Goal: Information Seeking & Learning: Learn about a topic

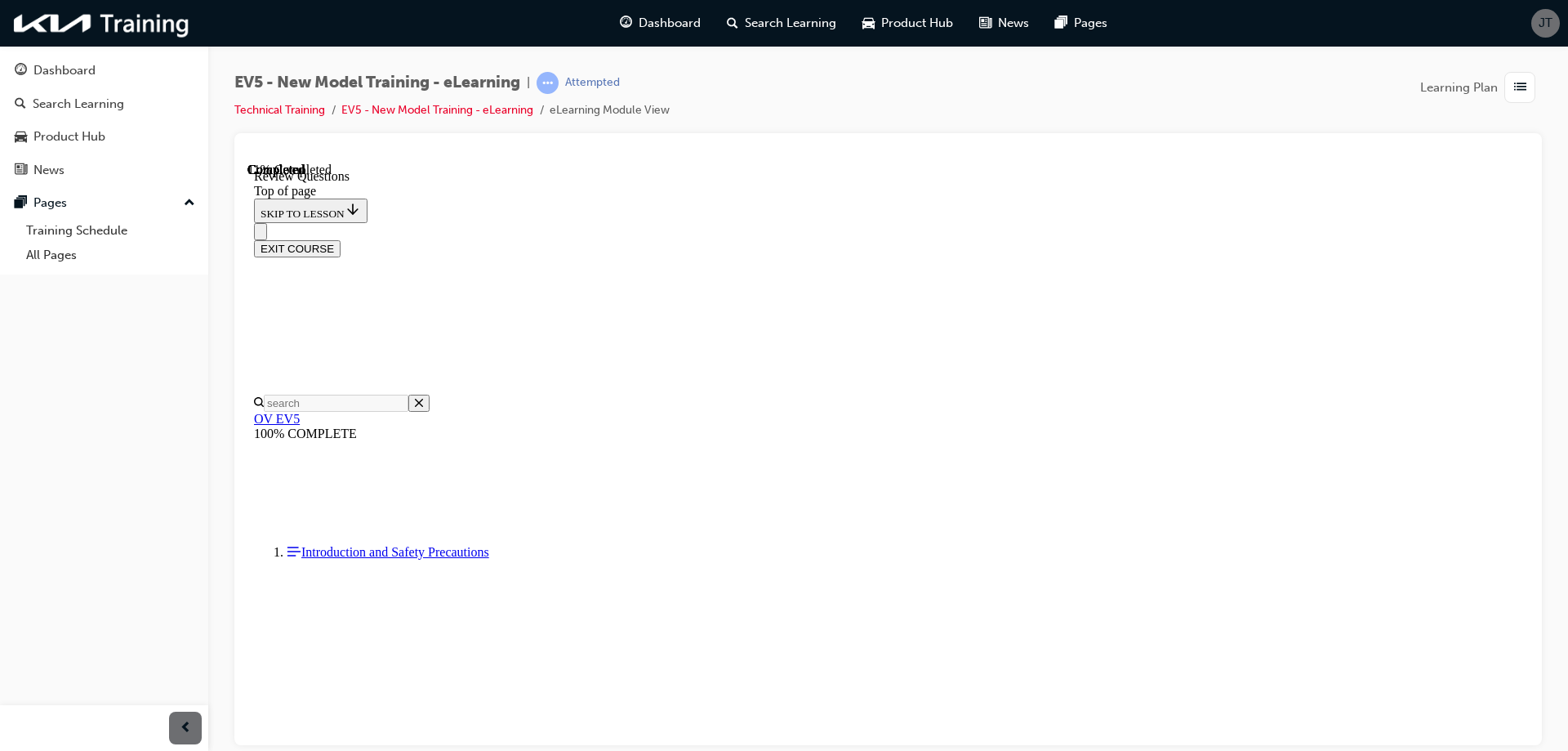
scroll to position [490, 0]
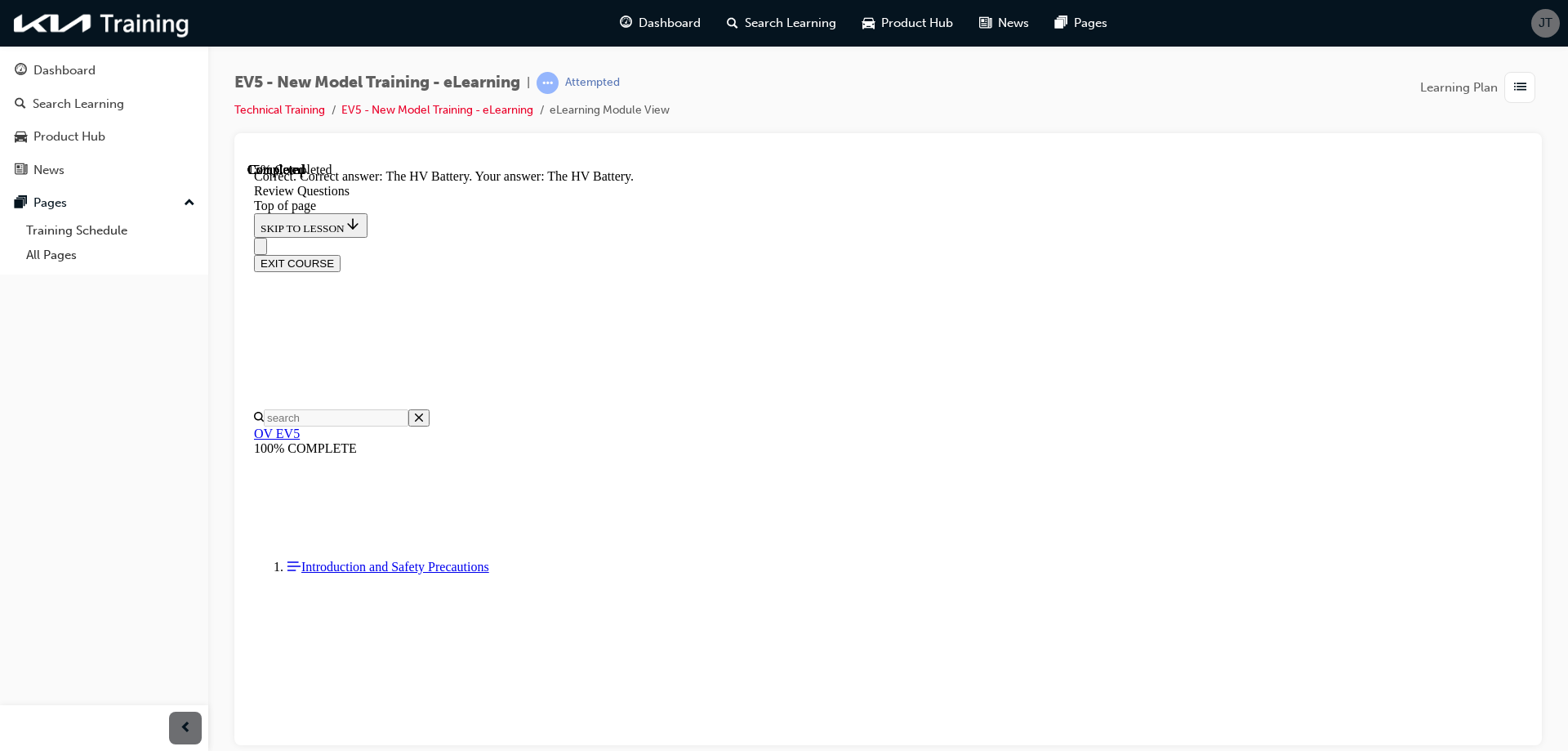
scroll to position [611, 0]
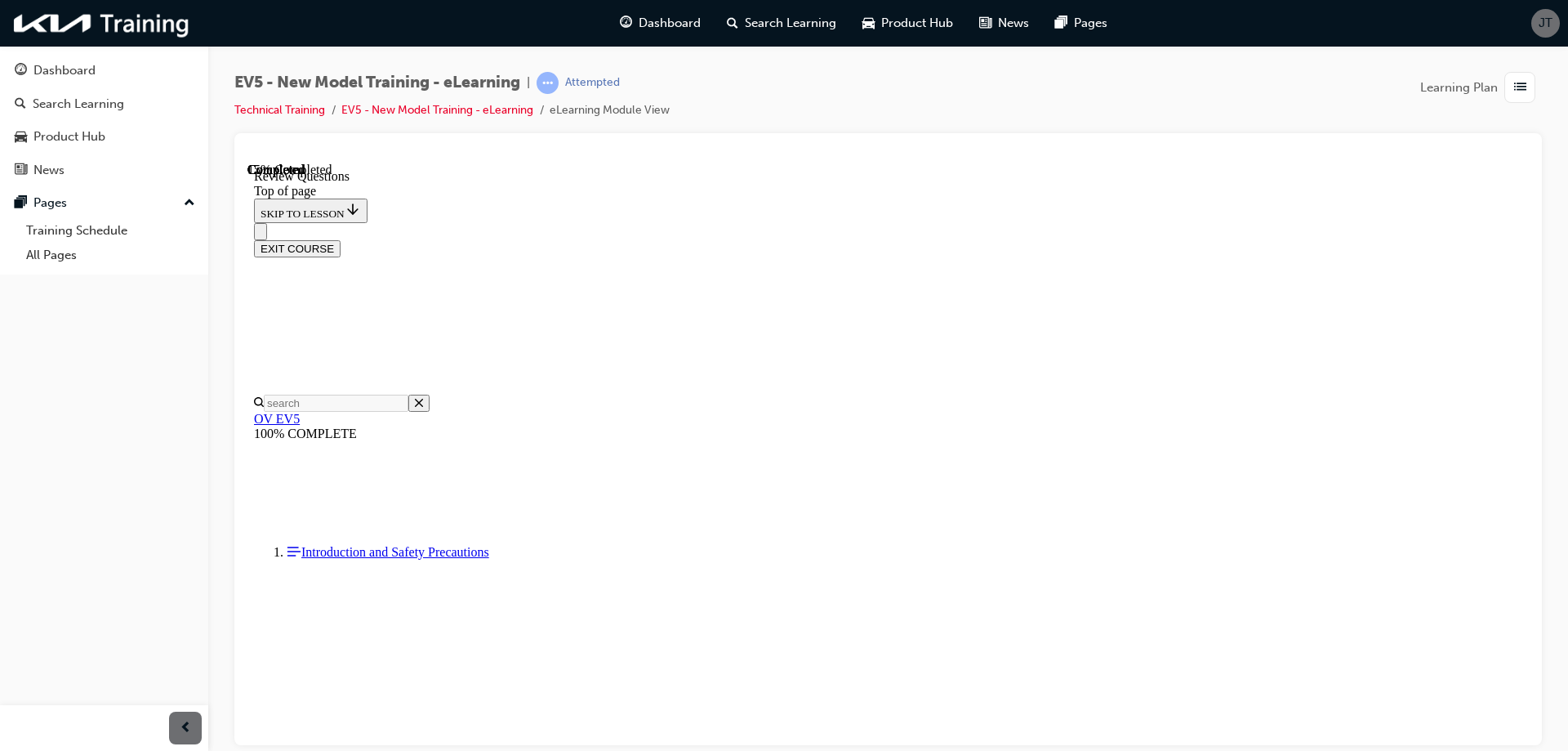
scroll to position [490, 0]
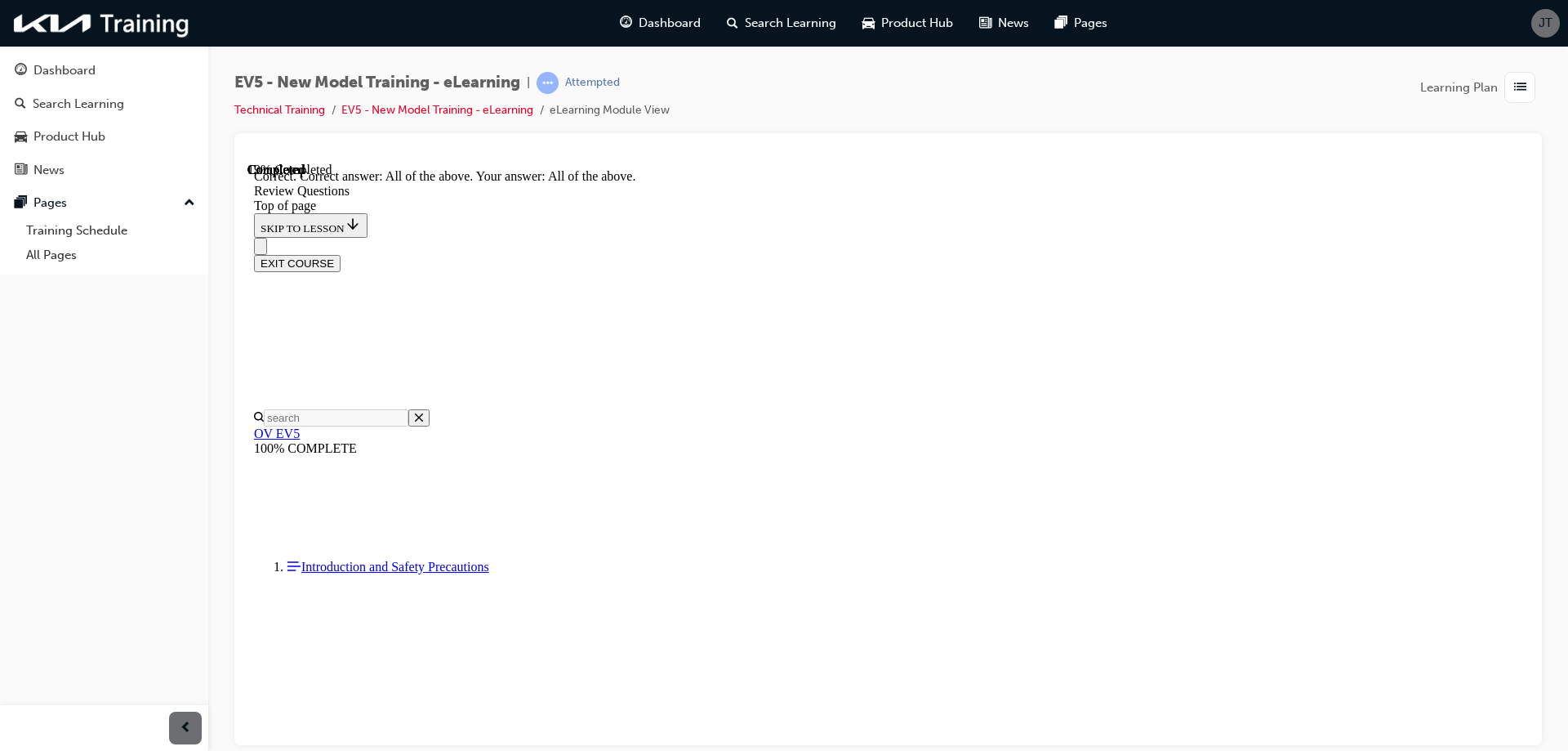
scroll to position [632, 0]
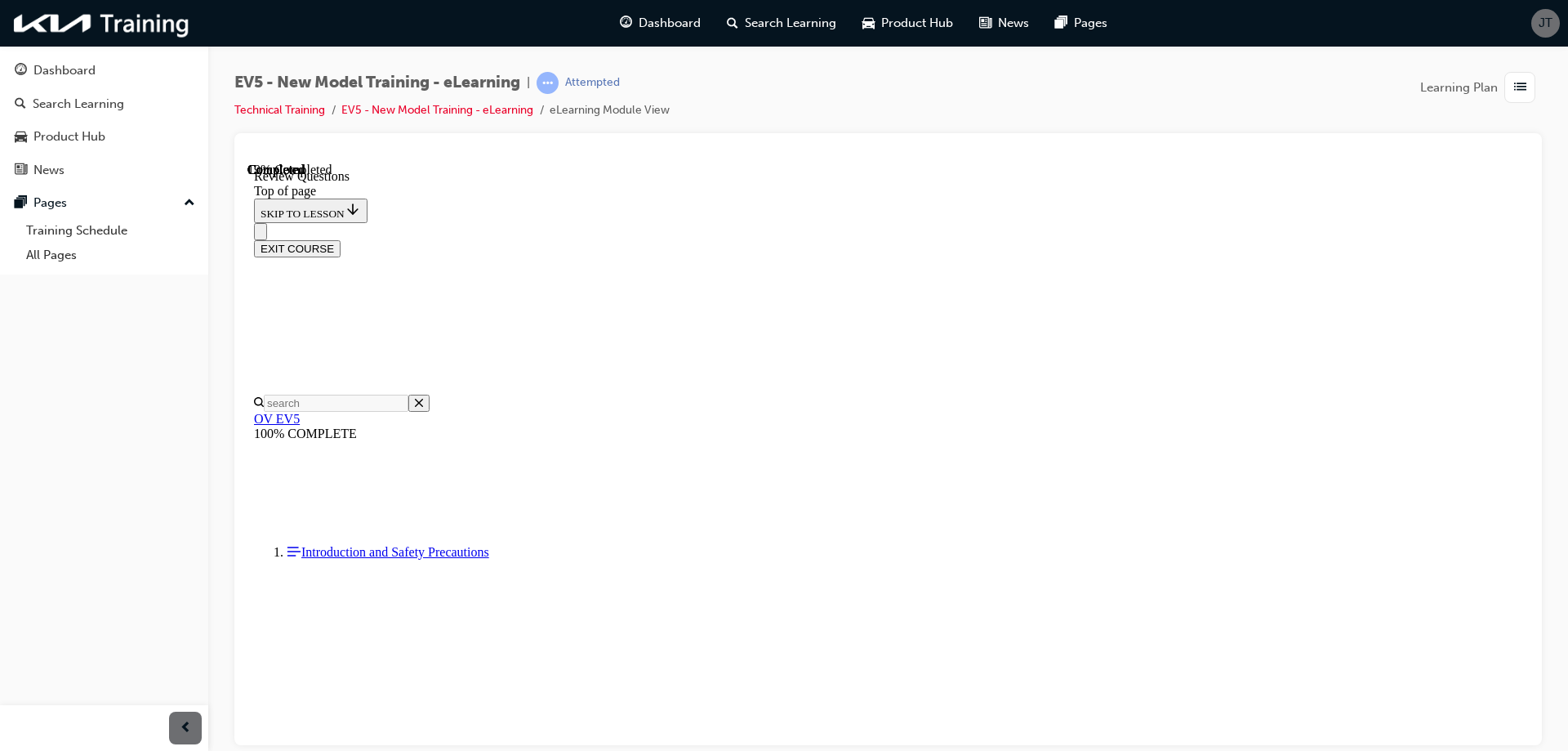
scroll to position [490, 0]
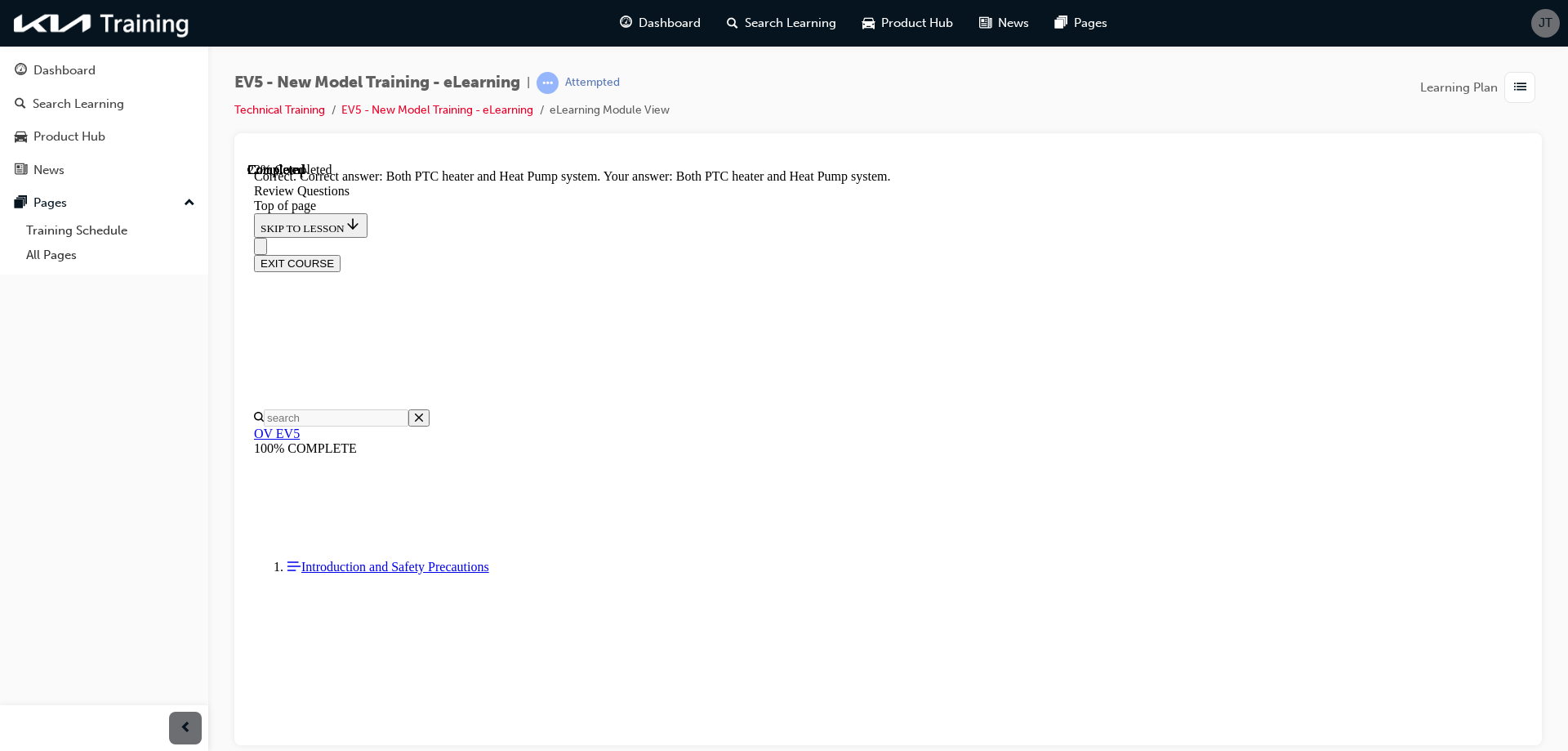
scroll to position [612, 0]
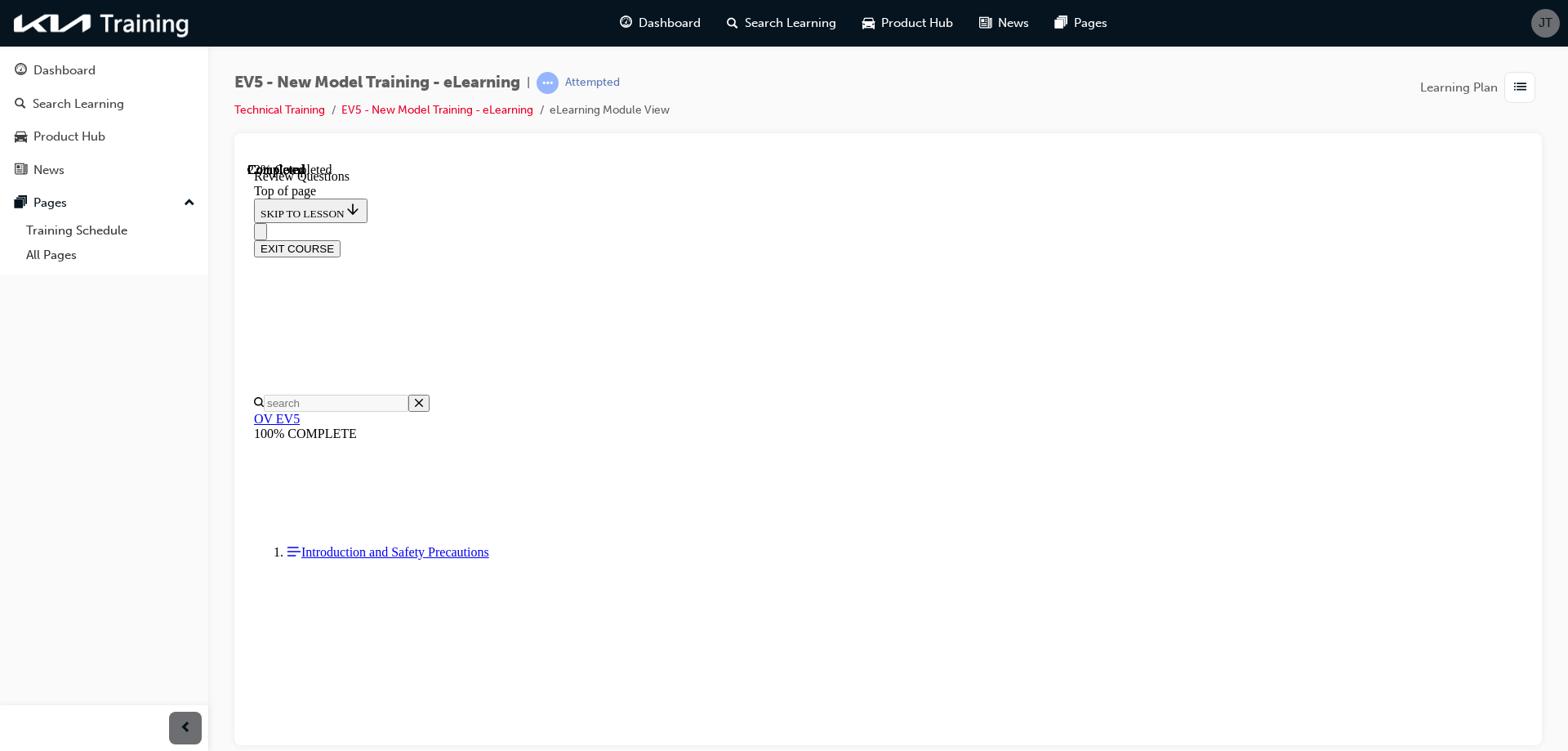
scroll to position [490, 0]
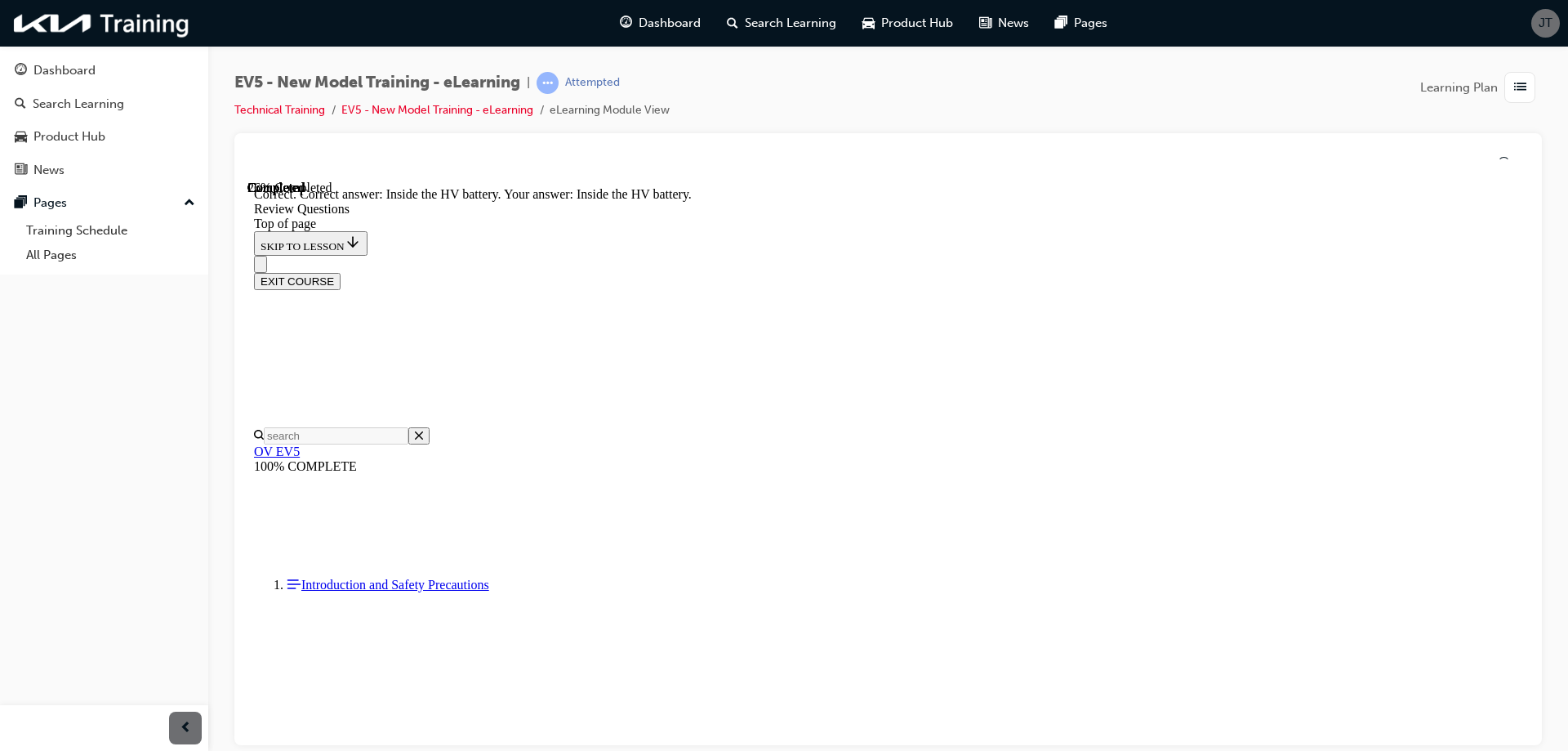
scroll to position [611, 0]
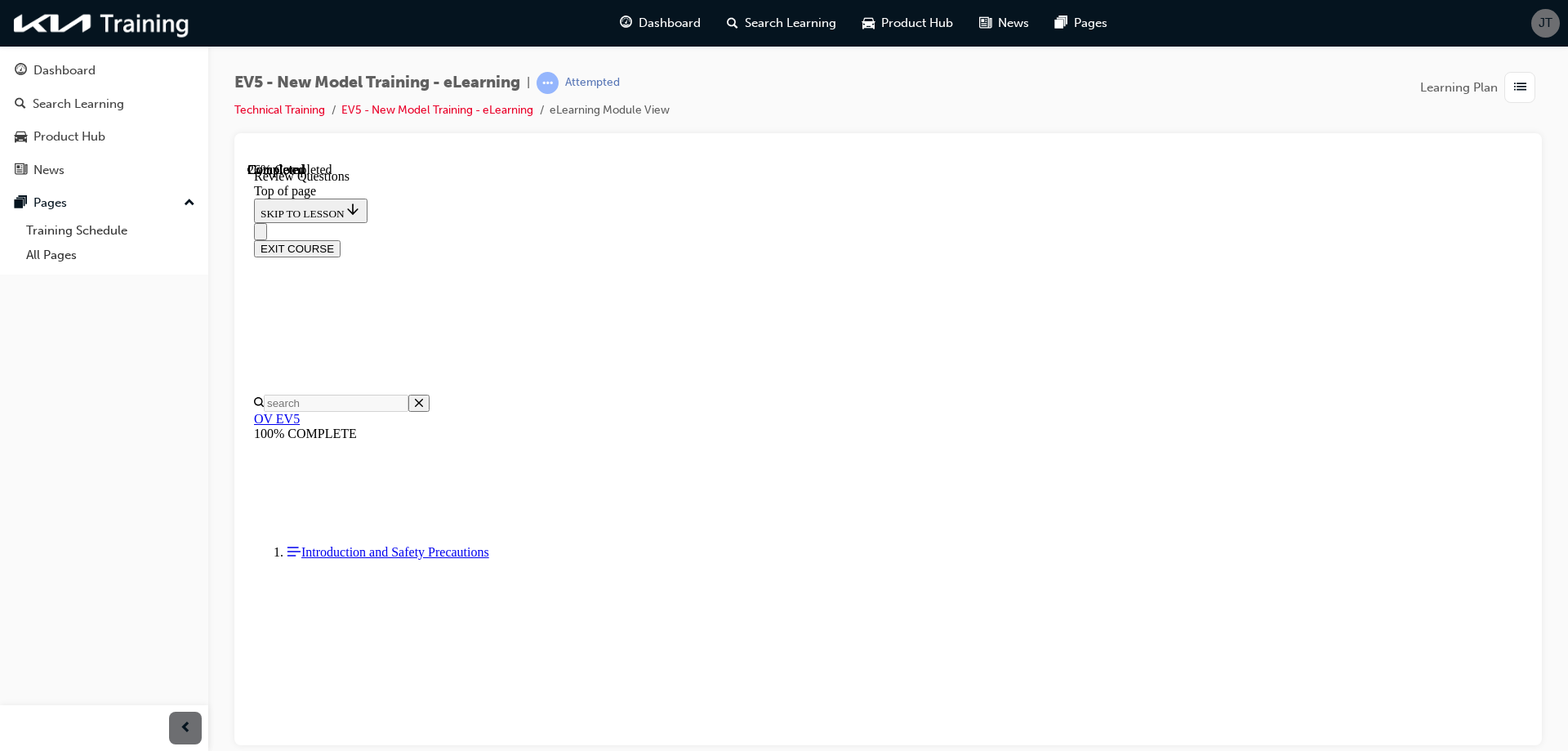
scroll to position [327, 0]
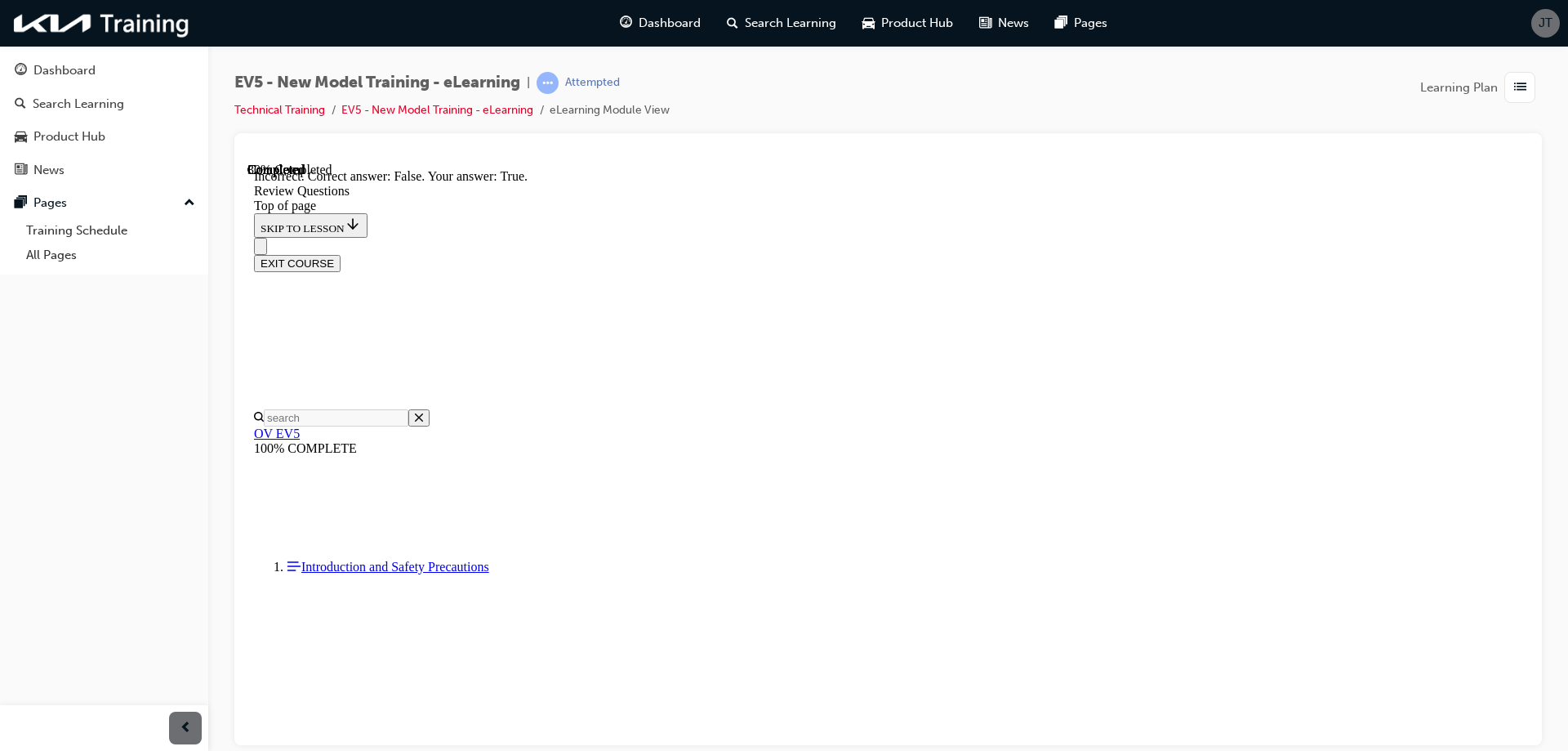
scroll to position [481, 0]
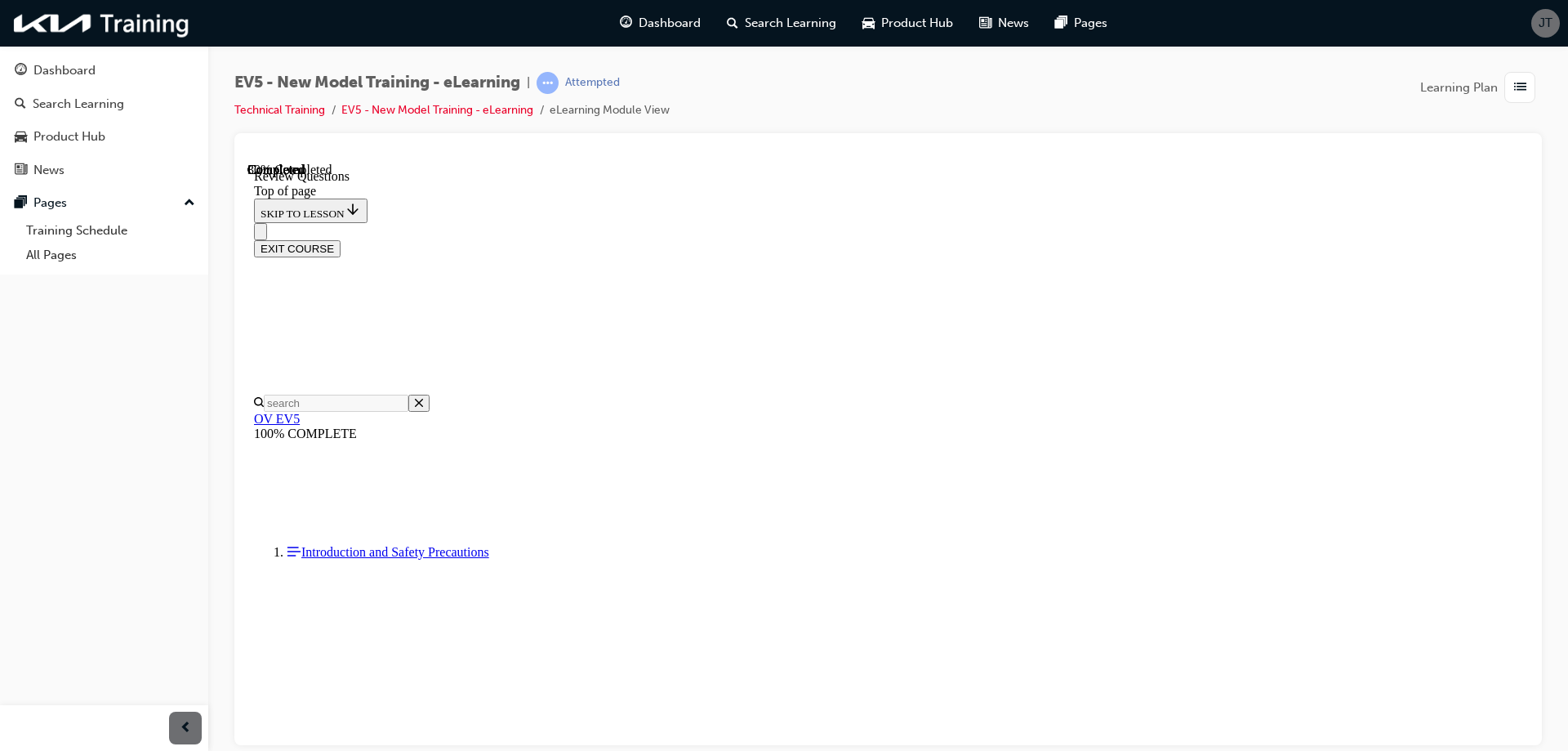
scroll to position [554, 0]
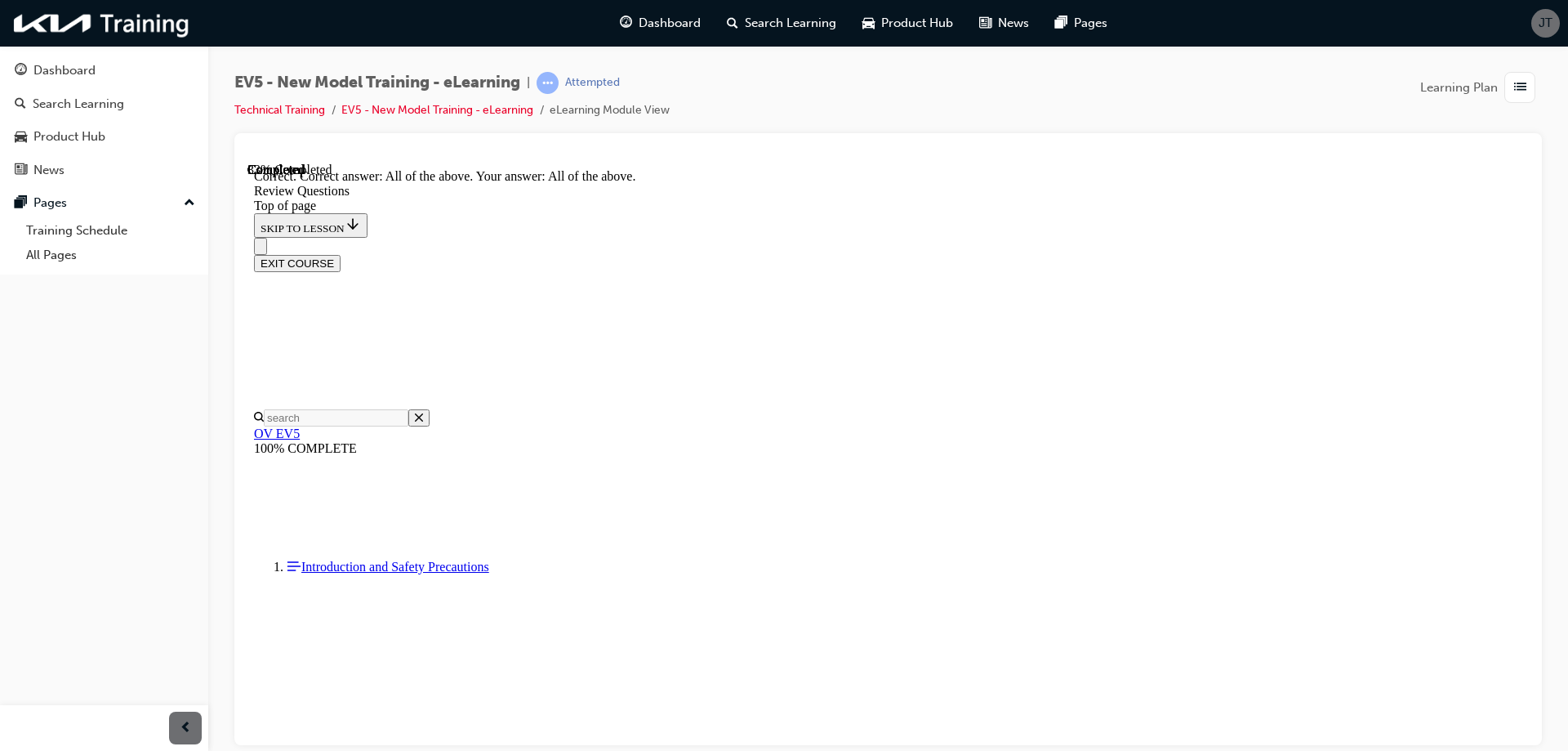
scroll to position [606, 0]
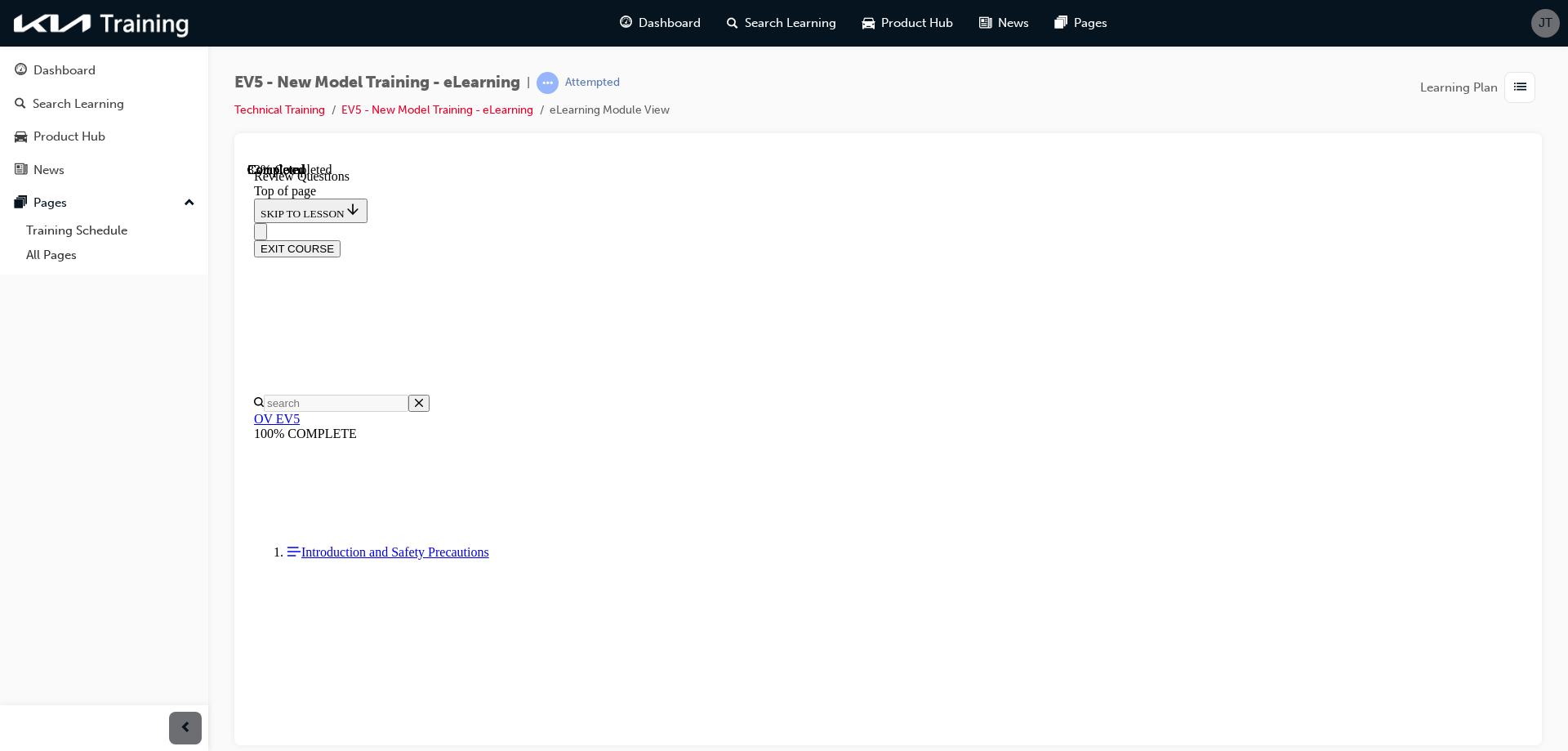
scroll to position [409, 0]
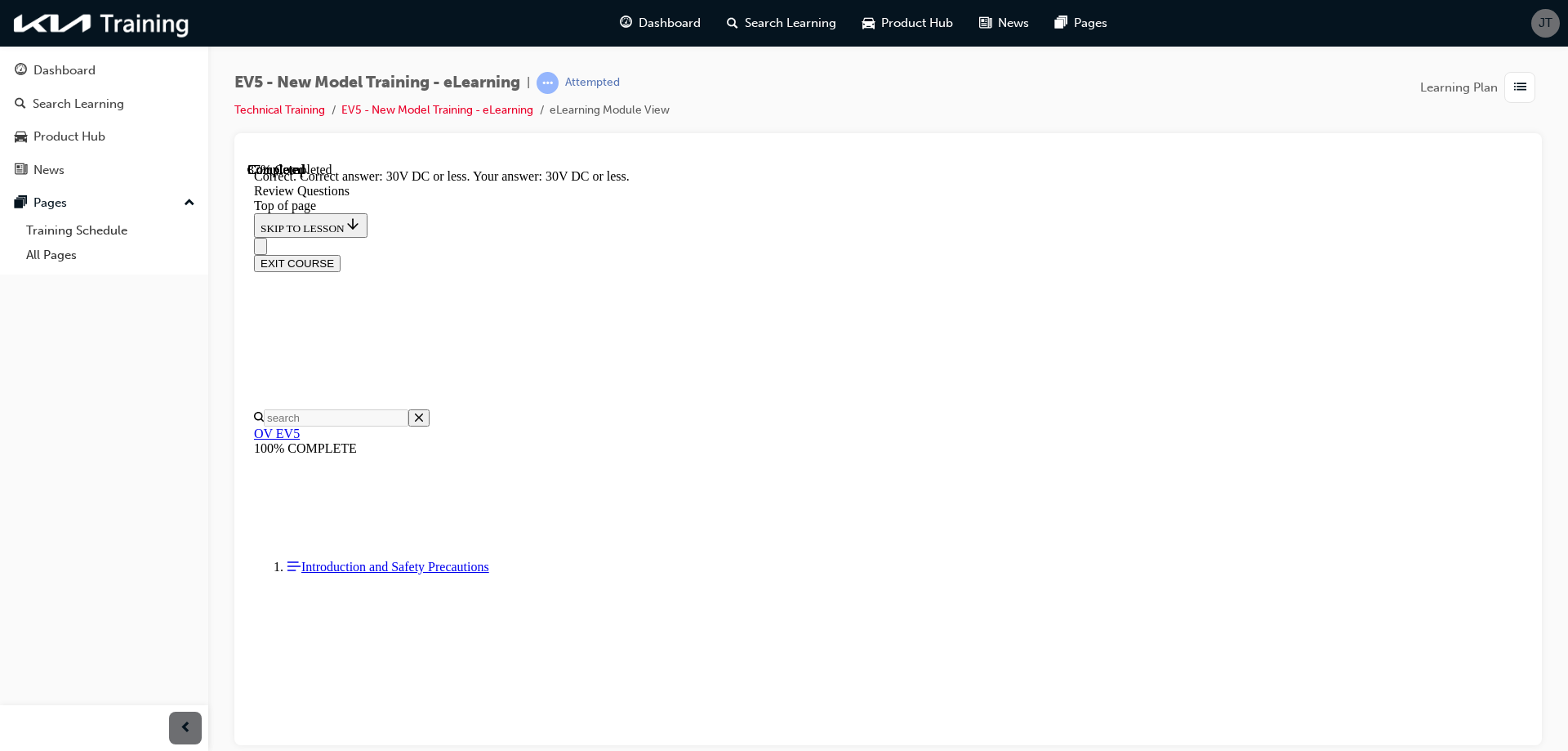
scroll to position [506, 0]
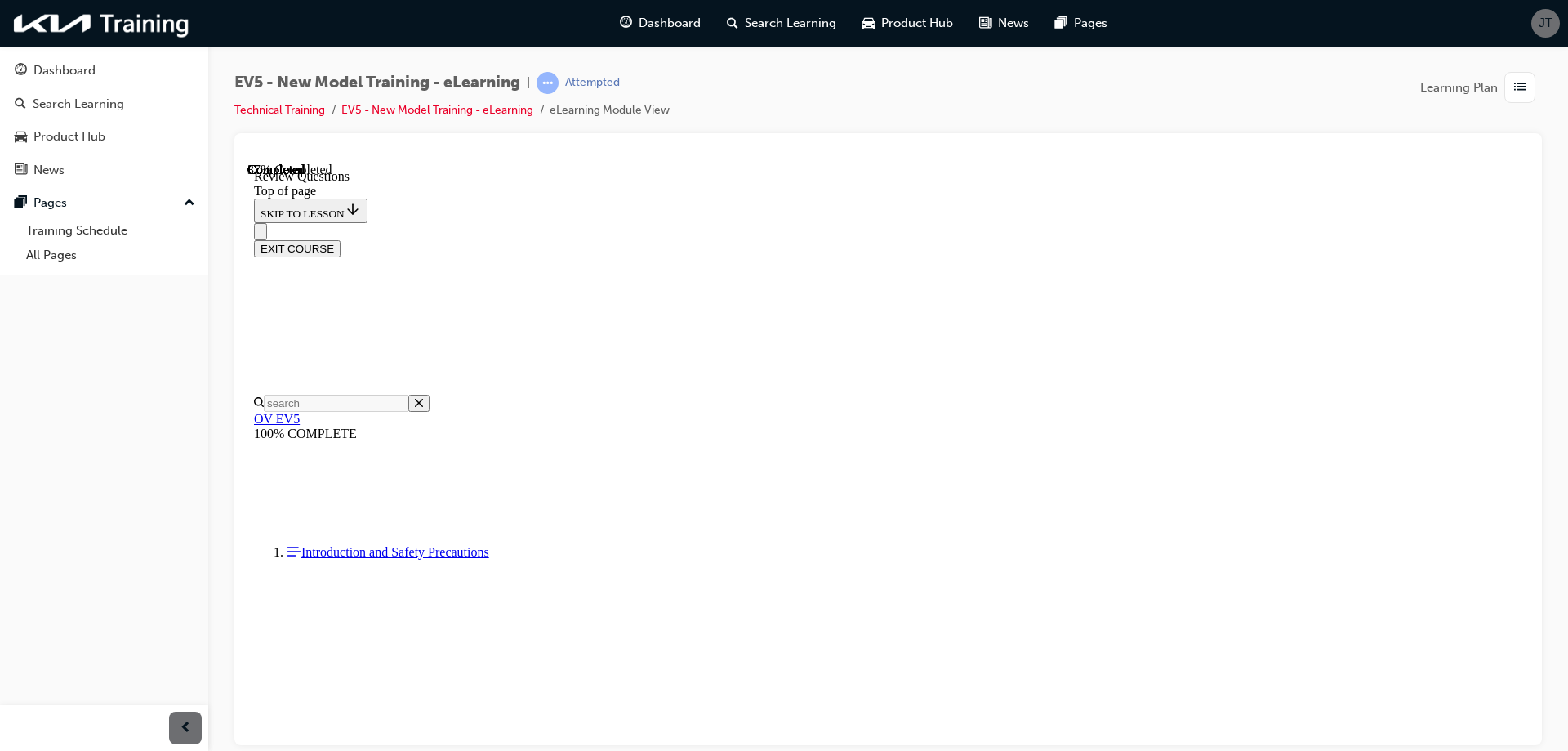
scroll to position [490, 0]
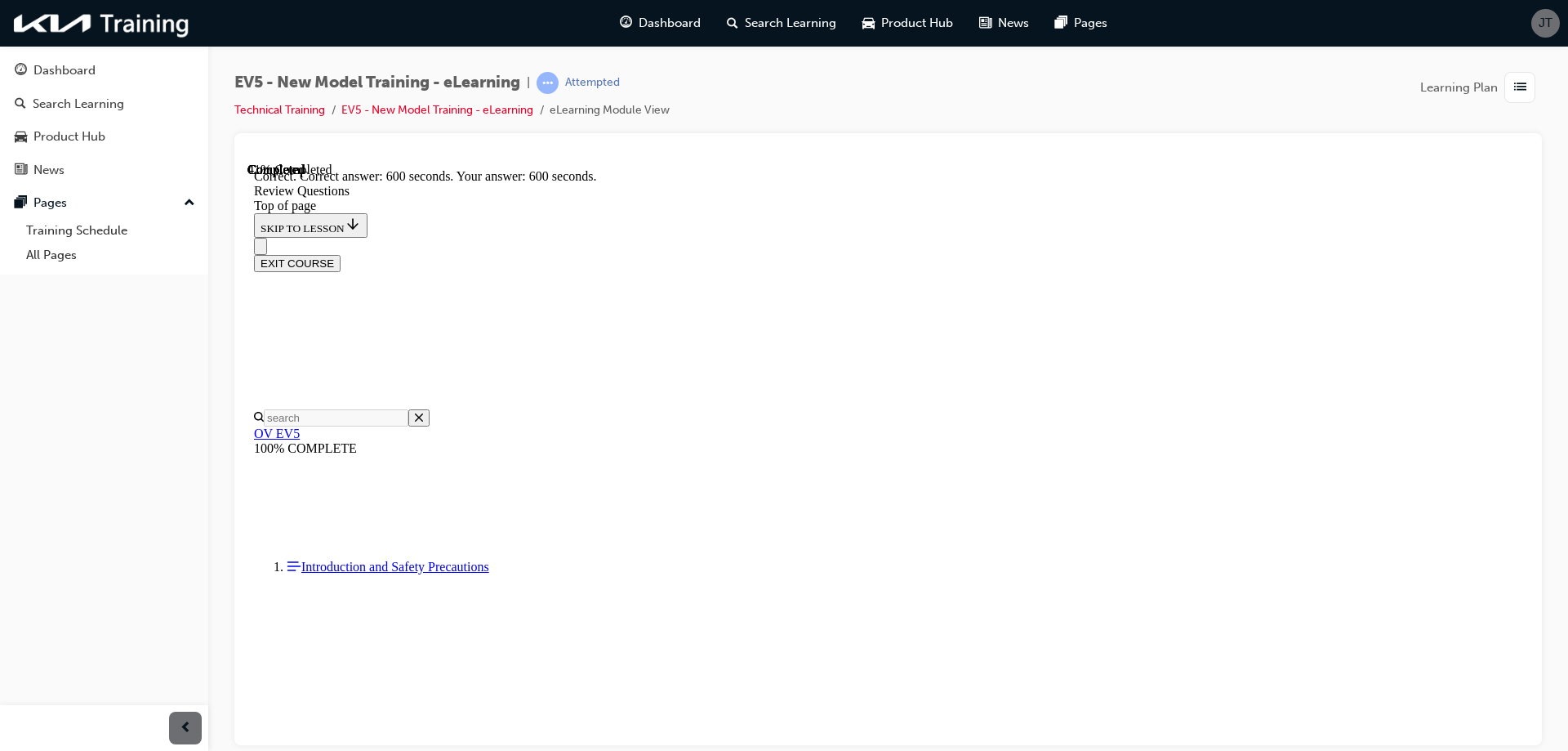
scroll to position [606, 0]
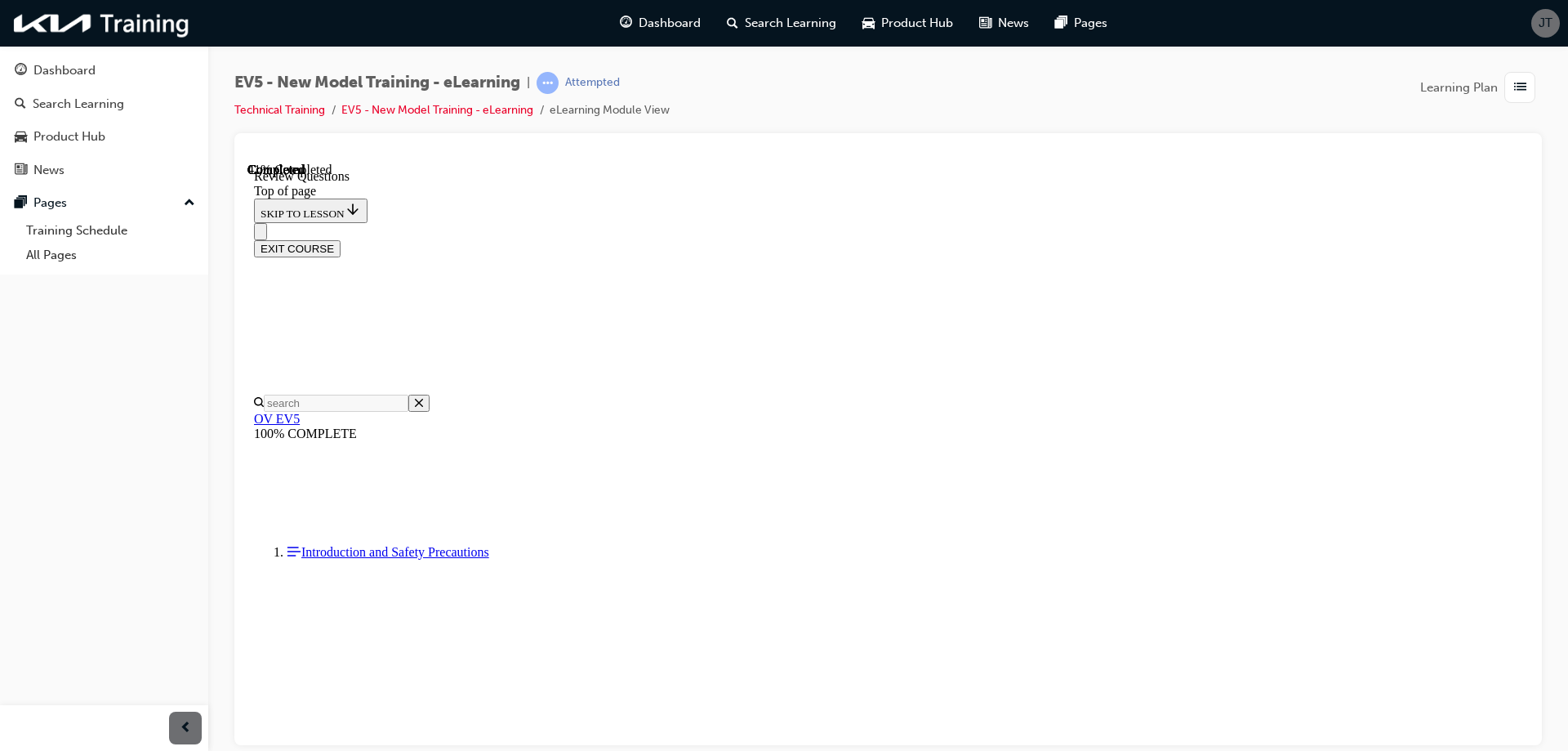
scroll to position [409, 0]
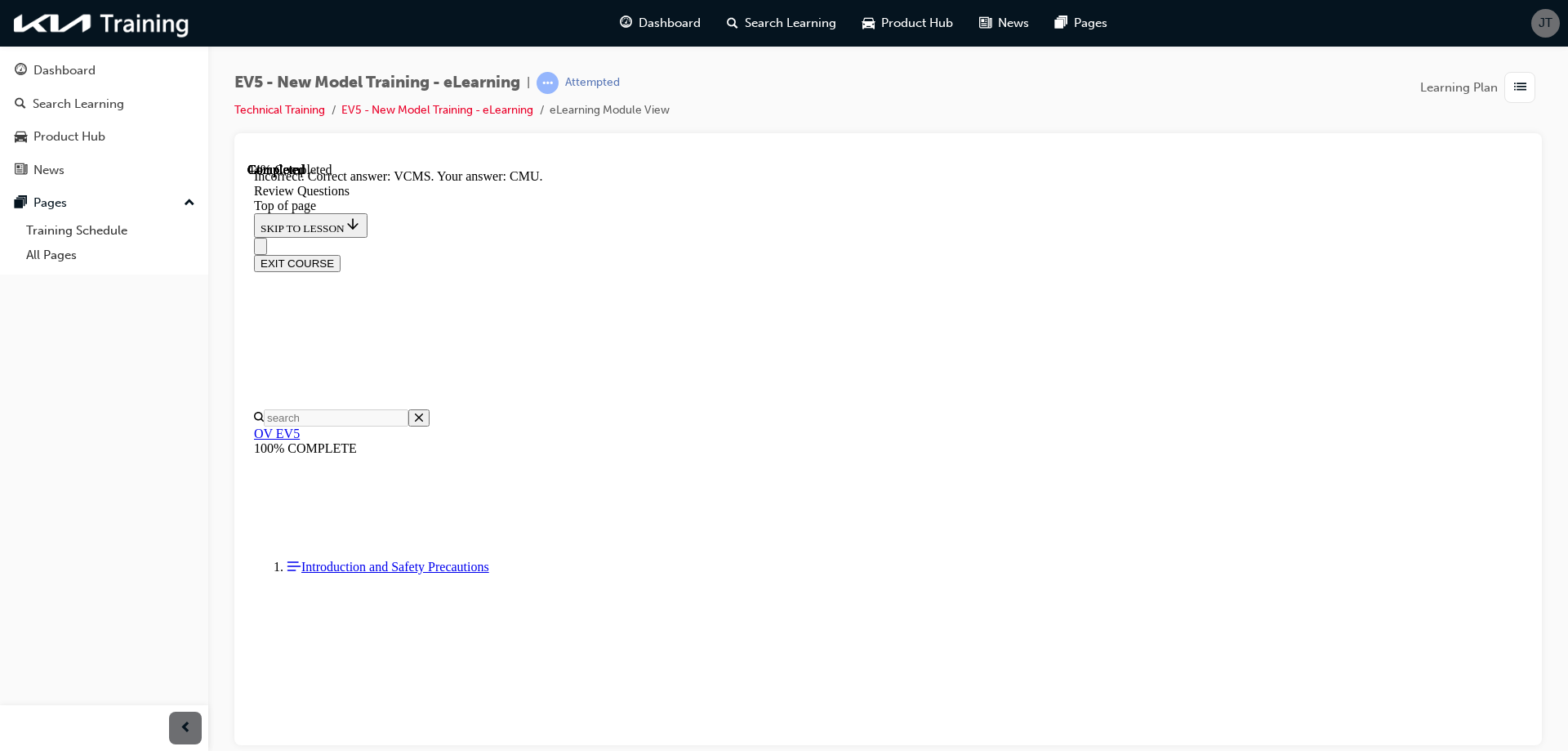
scroll to position [618, 0]
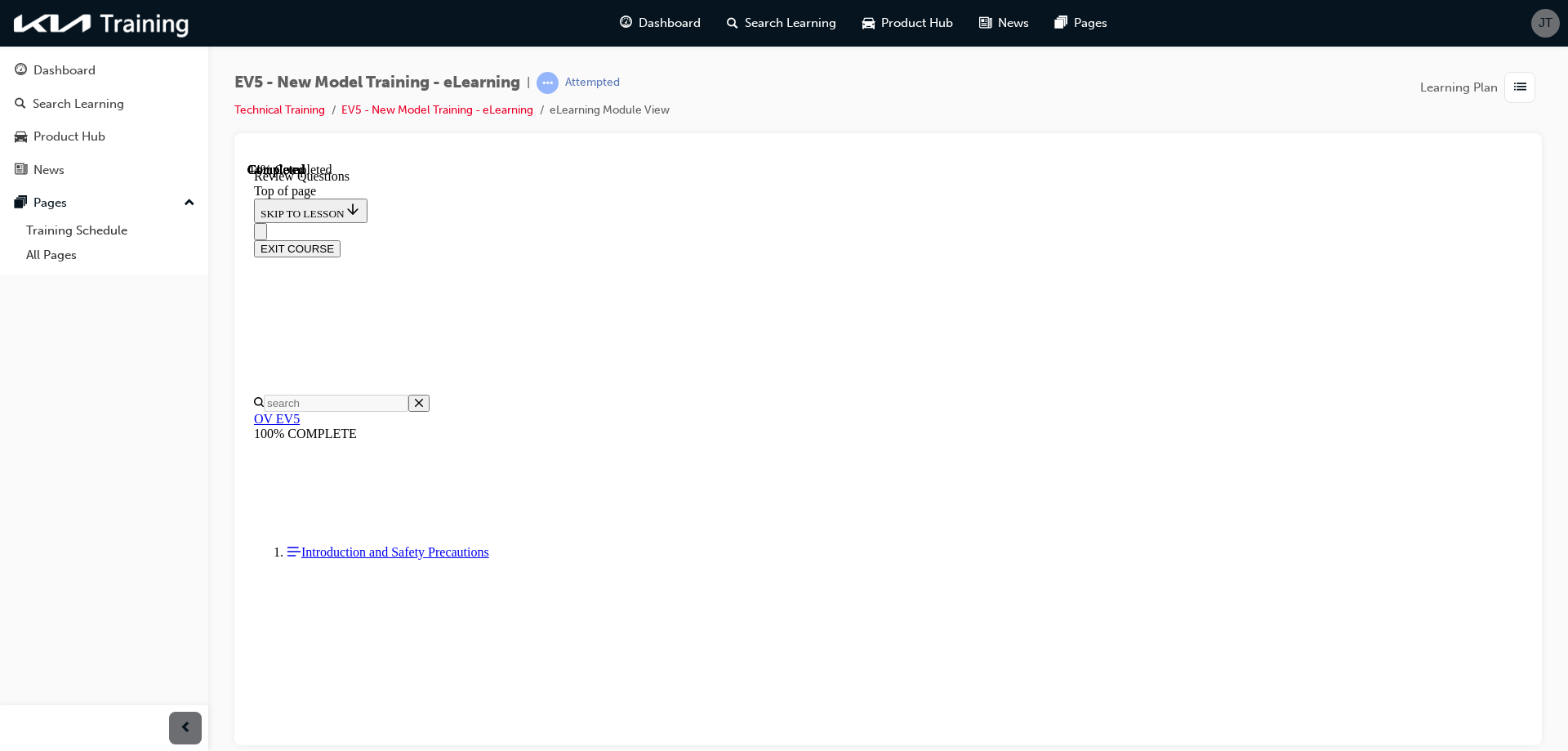
scroll to position [490, 0]
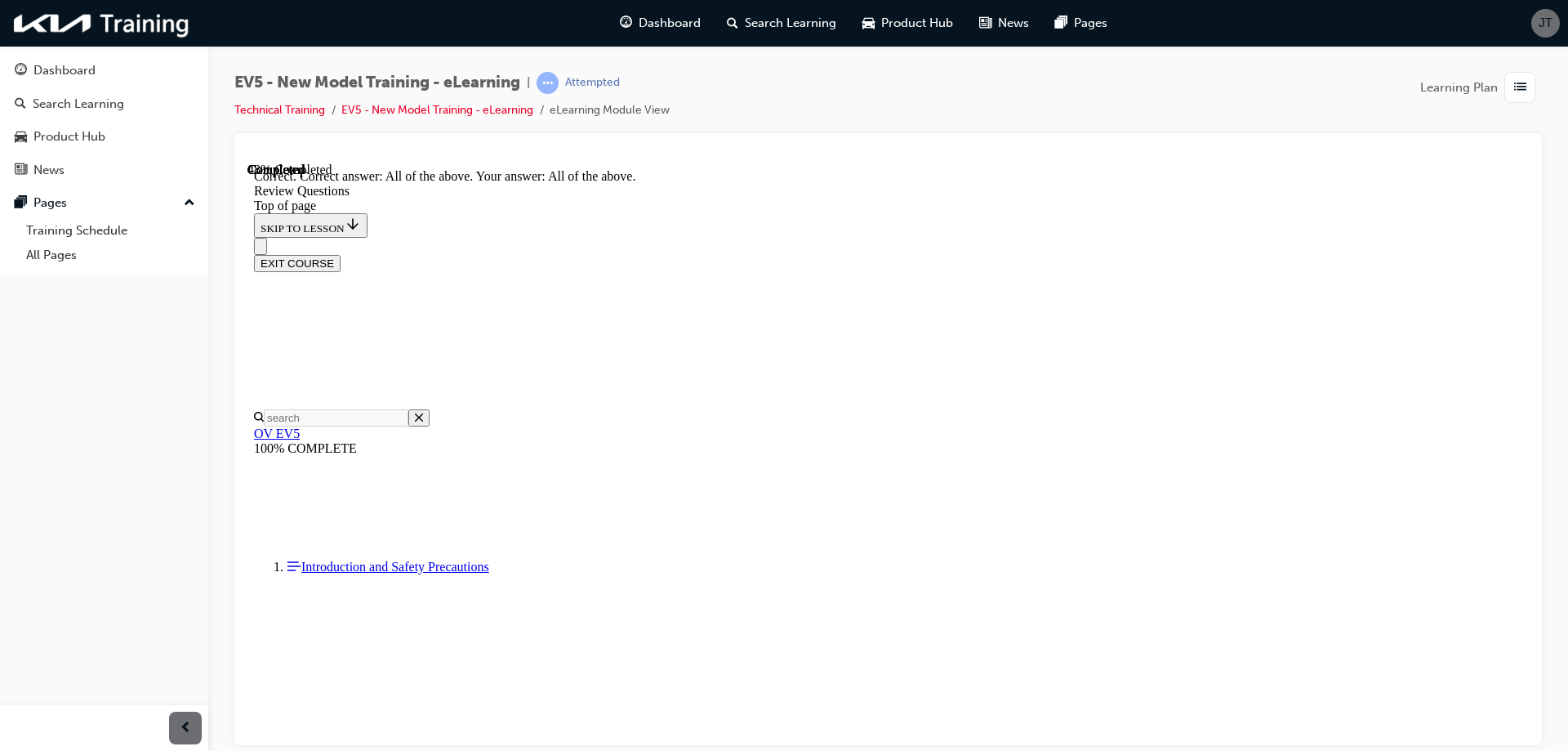
scroll to position [648, 0]
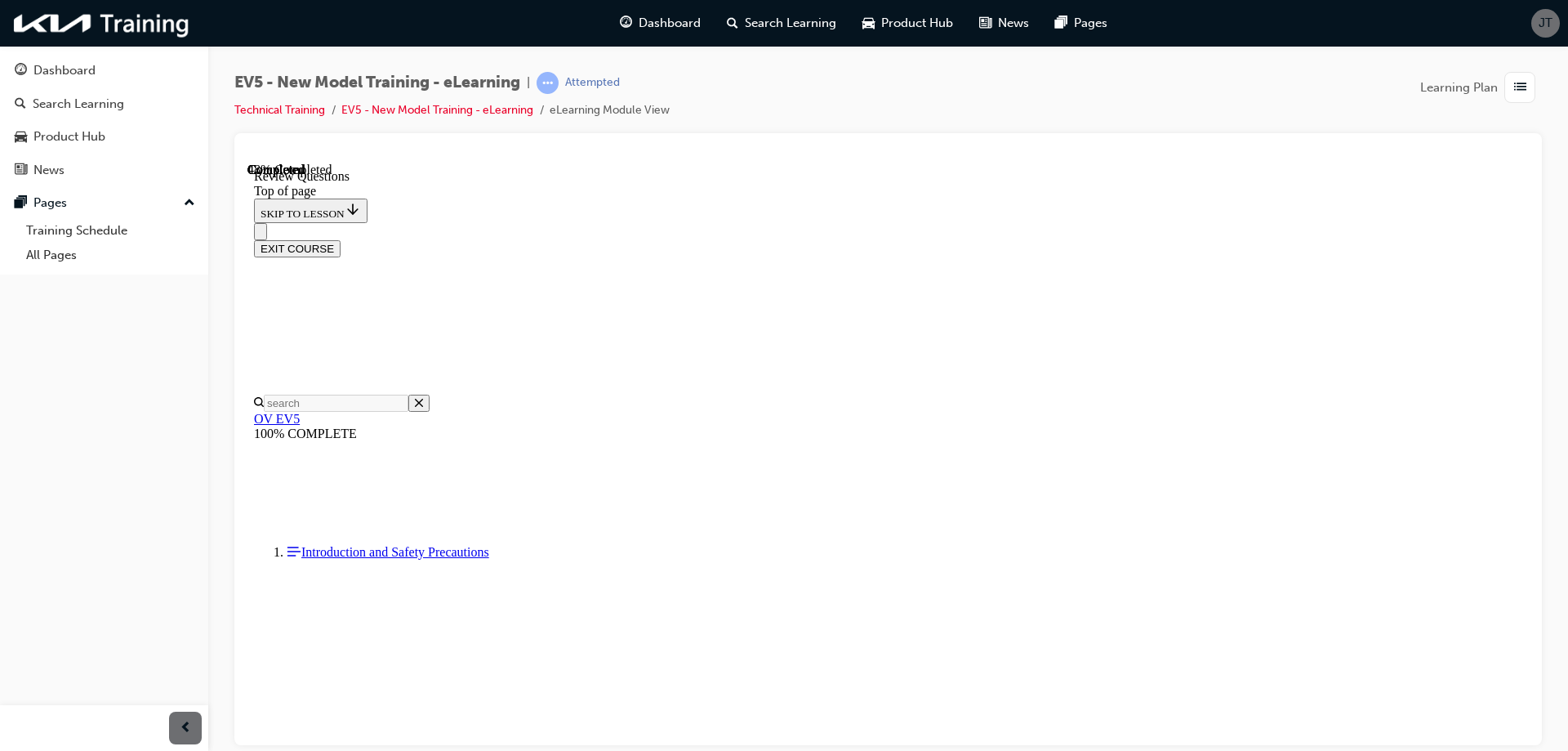
scroll to position [245, 0]
drag, startPoint x: 745, startPoint y: 486, endPoint x: 766, endPoint y: 495, distance: 22.8
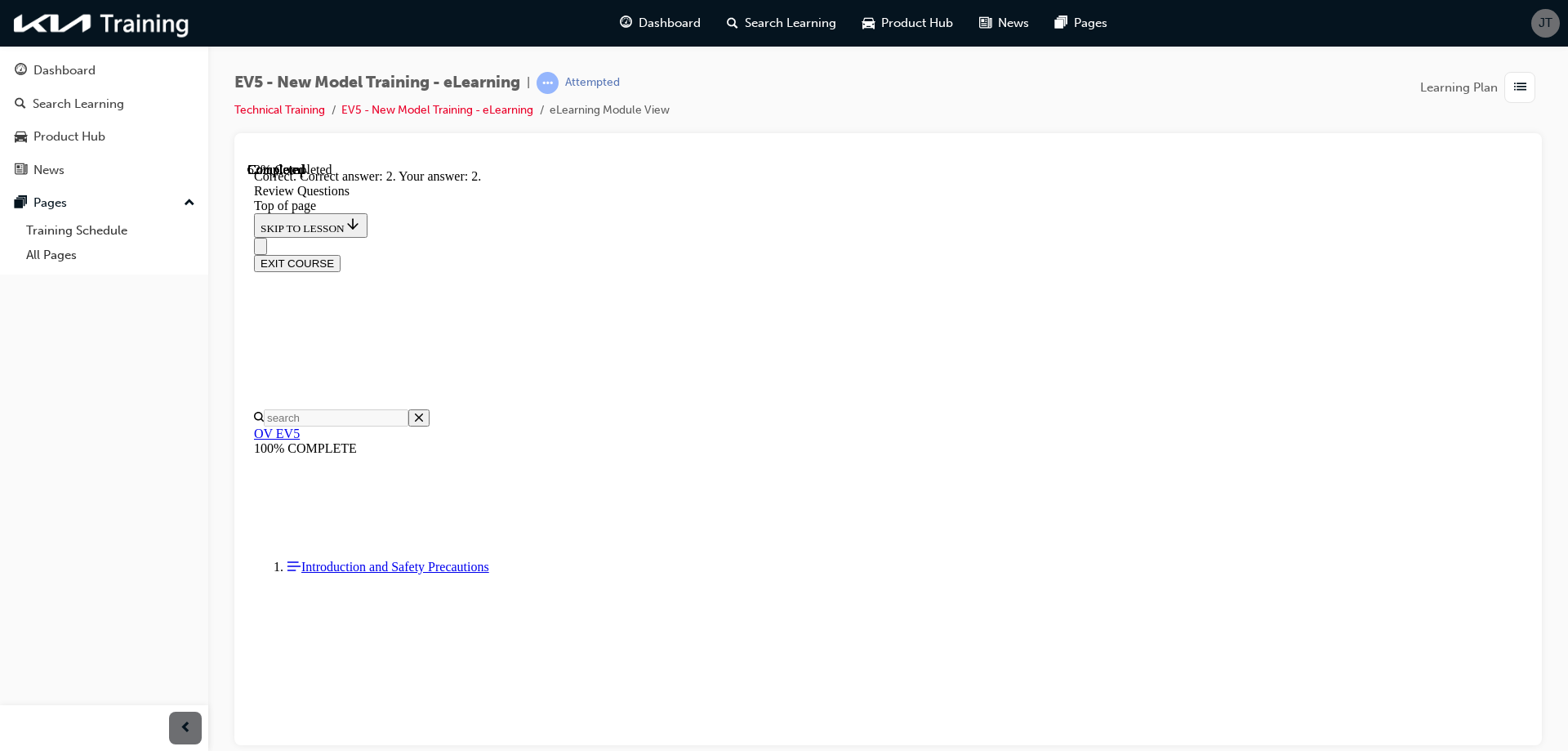
scroll to position [372, 0]
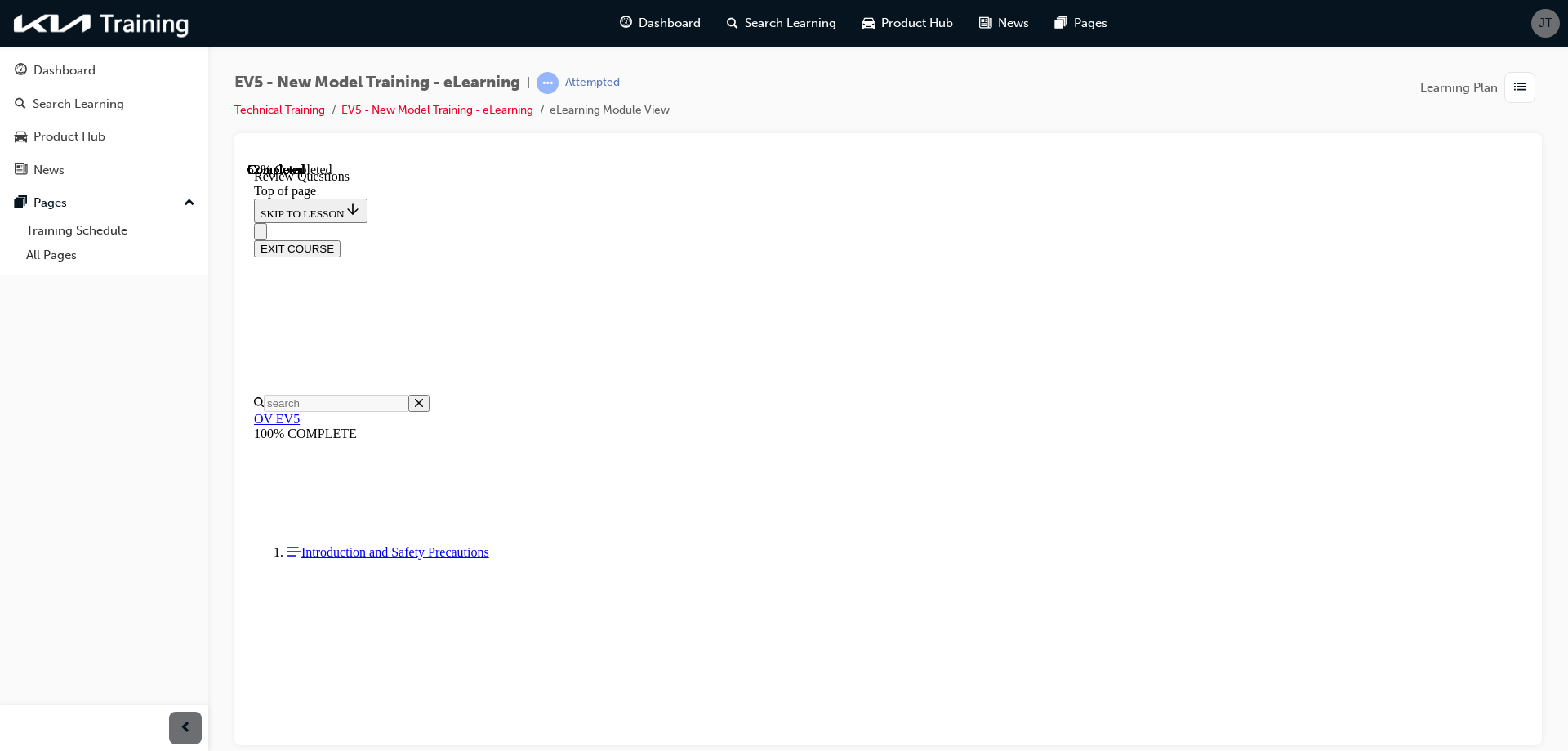
scroll to position [435, 0]
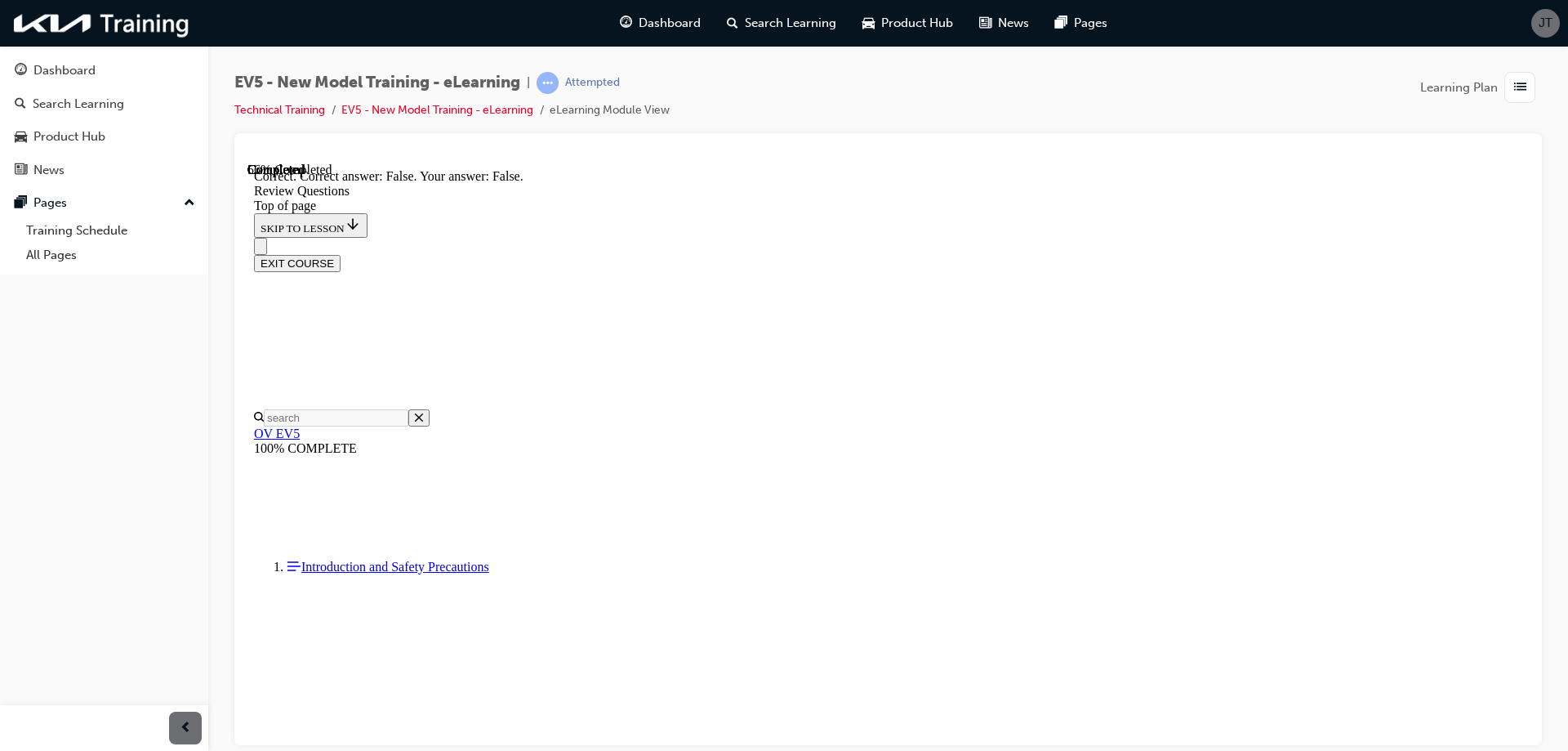
scroll to position [487, 0]
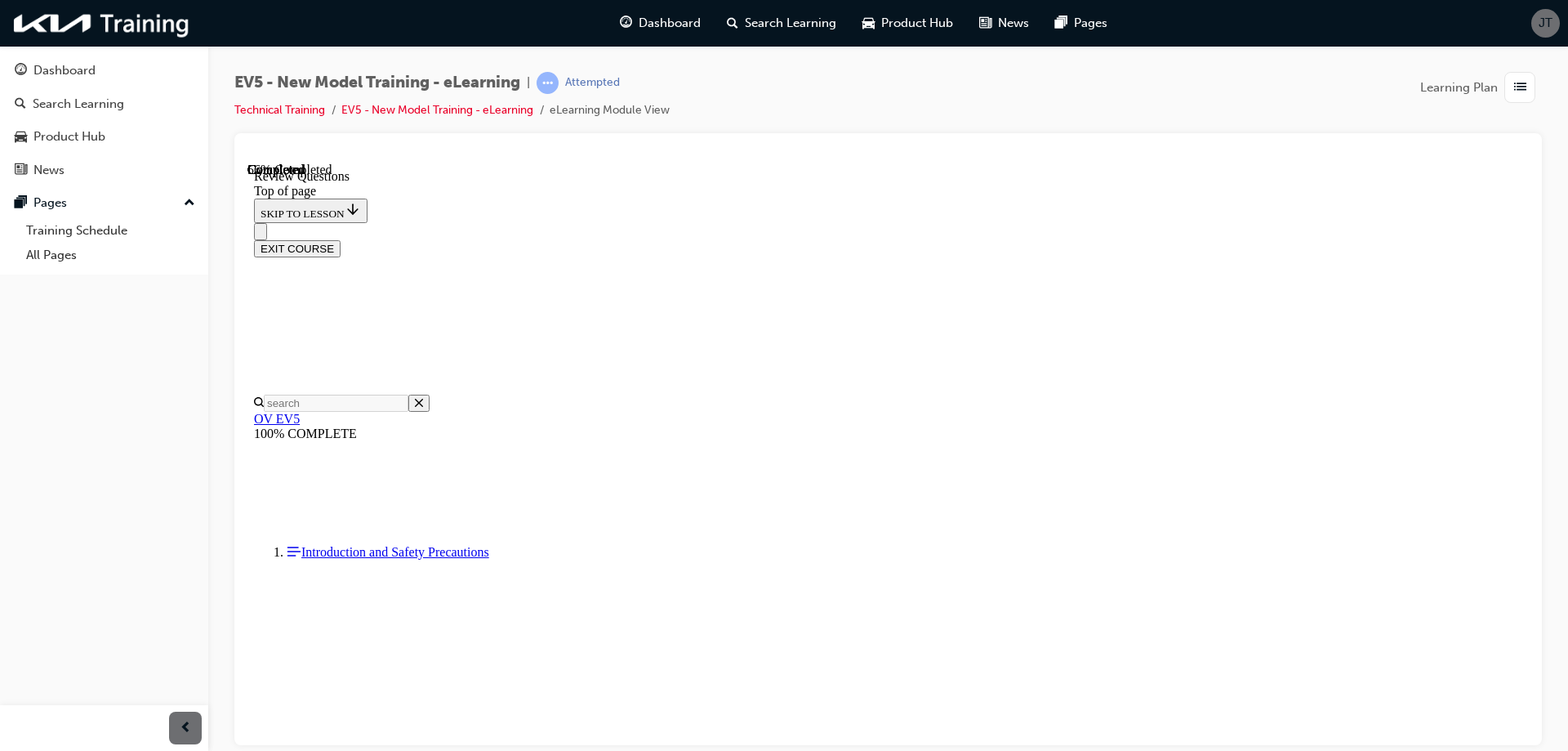
scroll to position [490, 0]
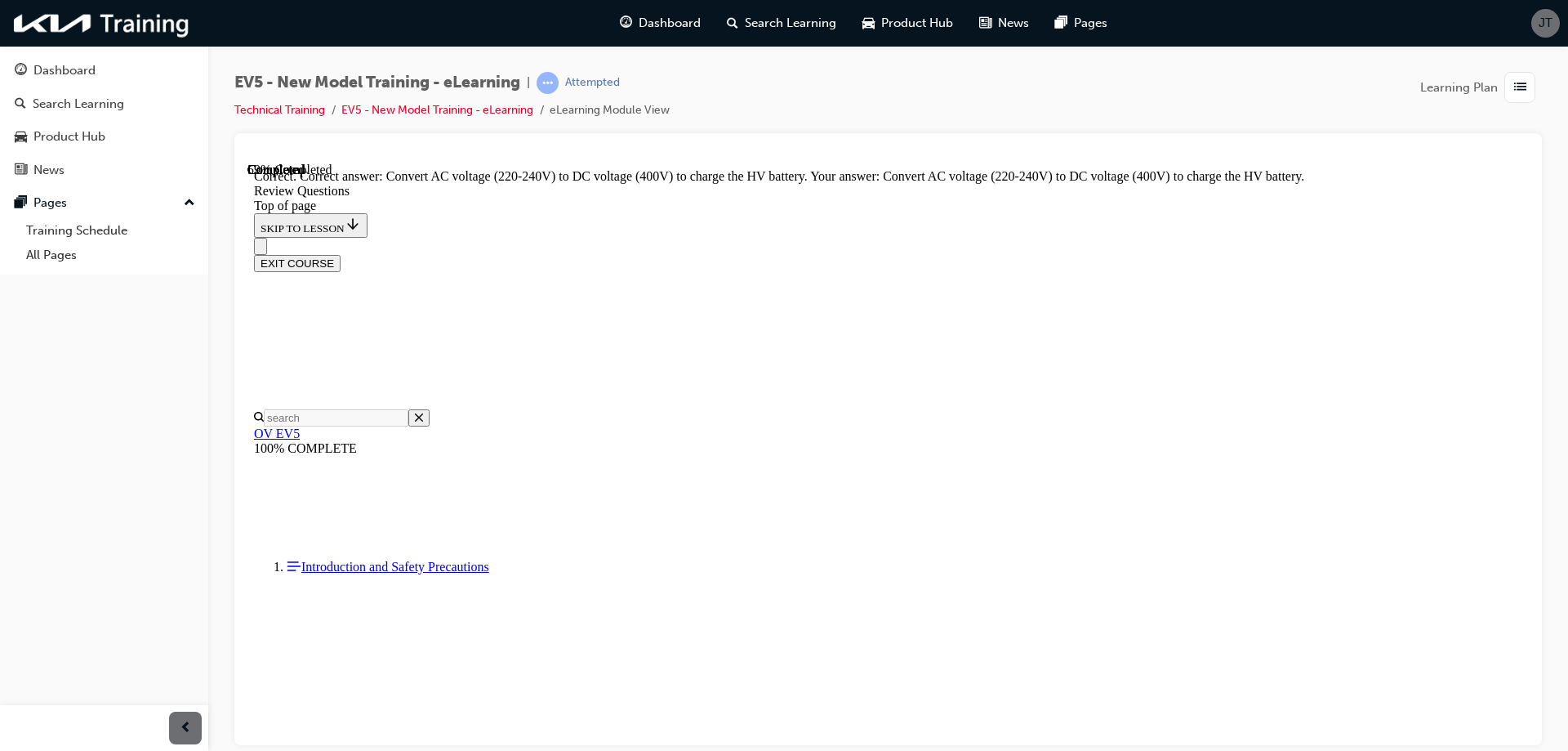
scroll to position [632, 0]
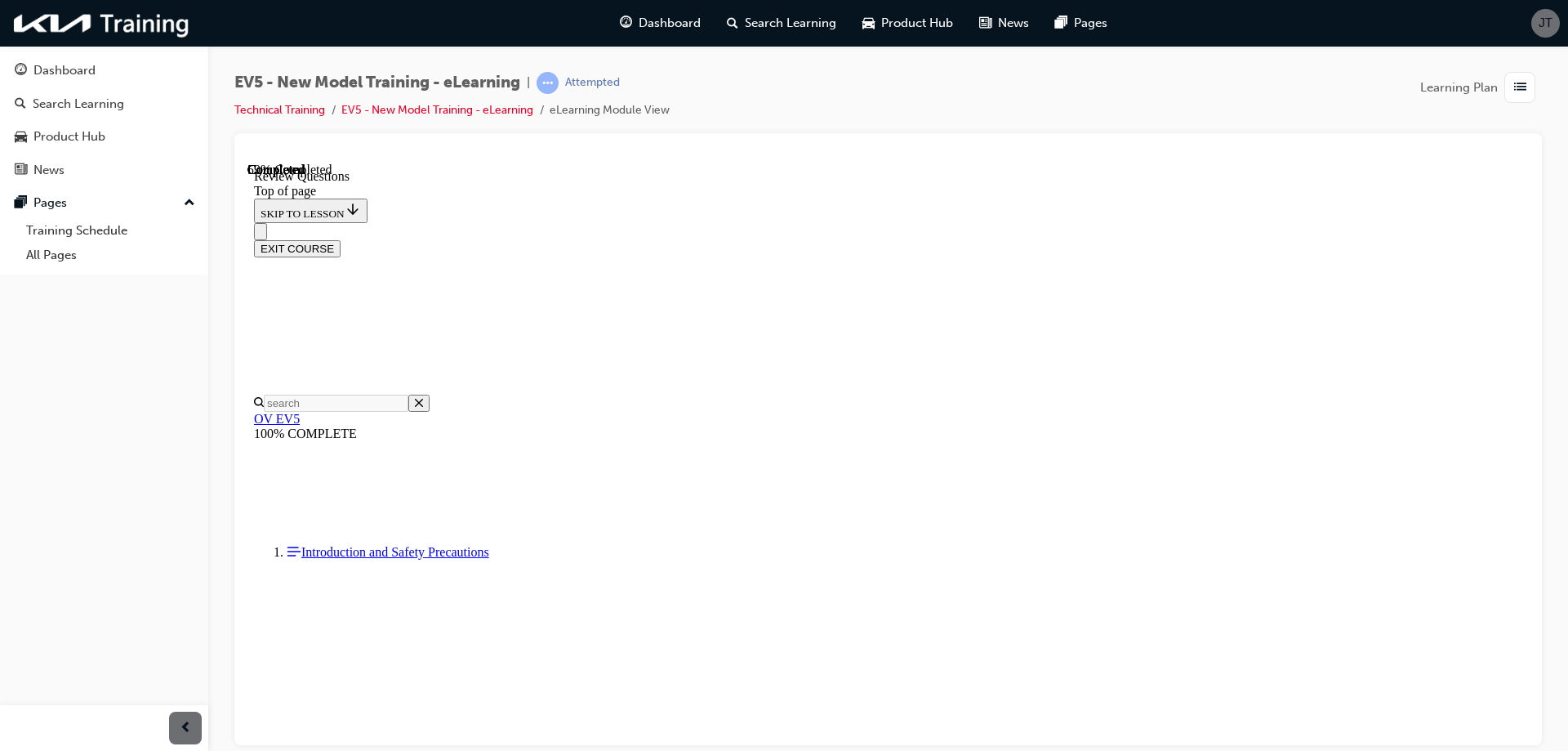
scroll to position [399, 0]
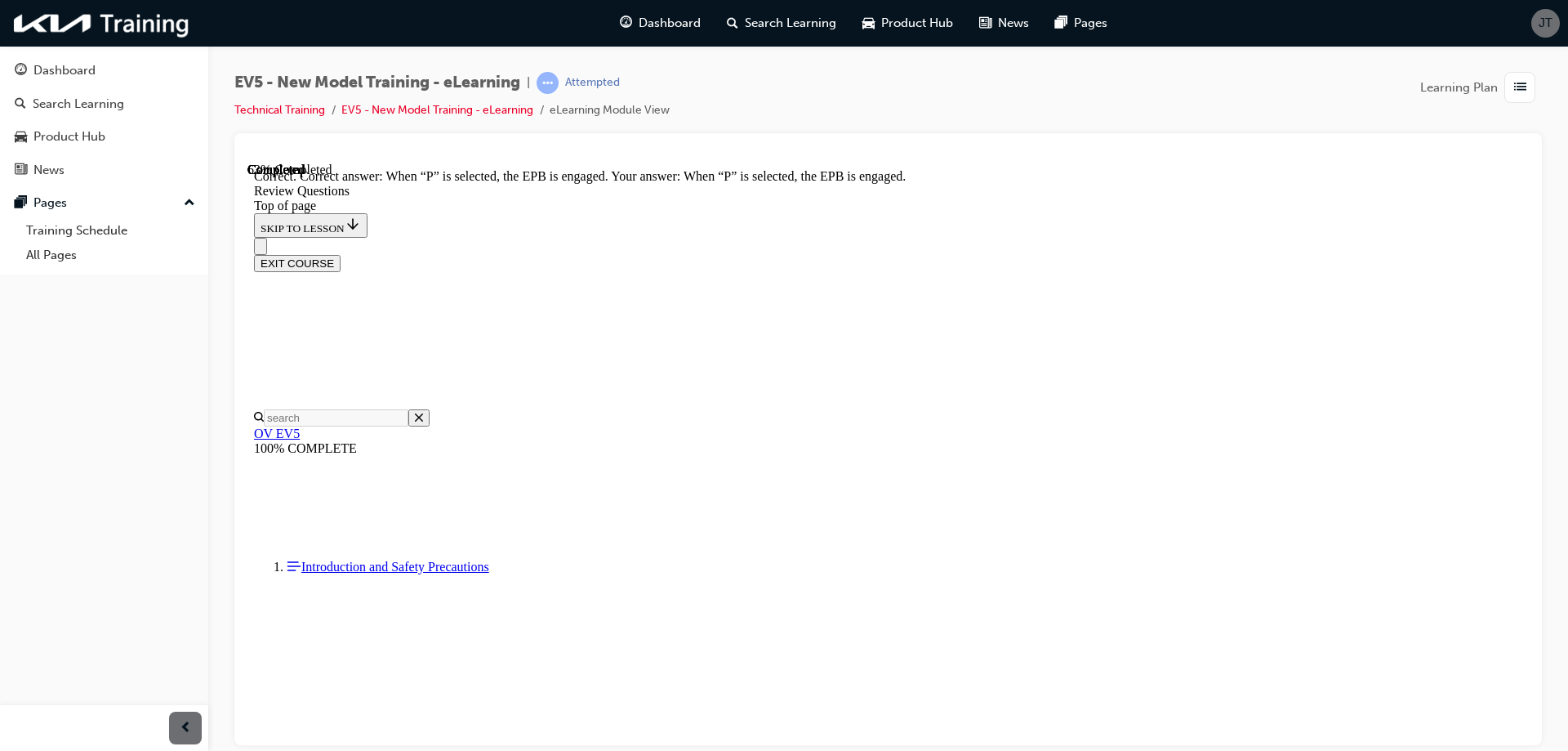
scroll to position [450, 0]
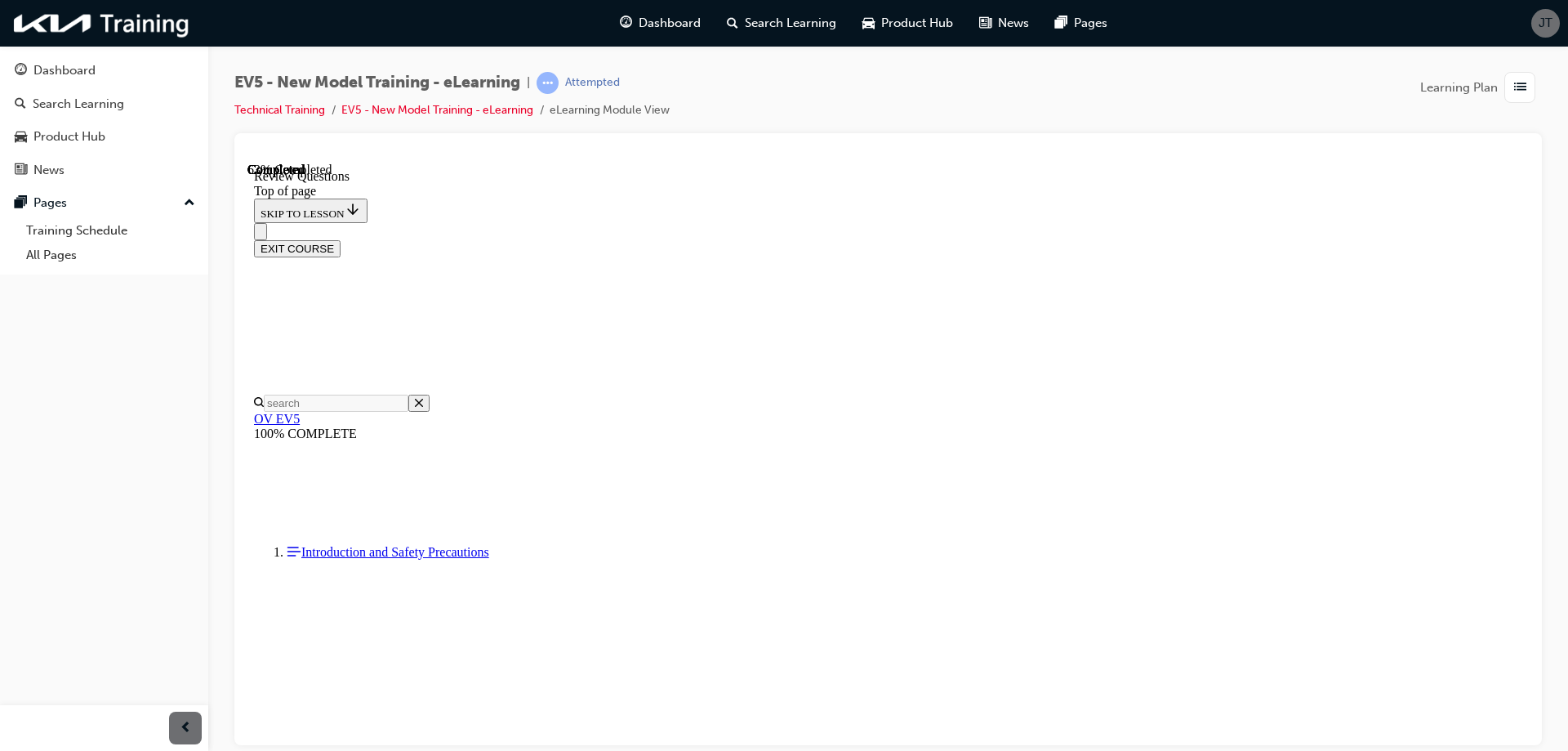
scroll to position [409, 0]
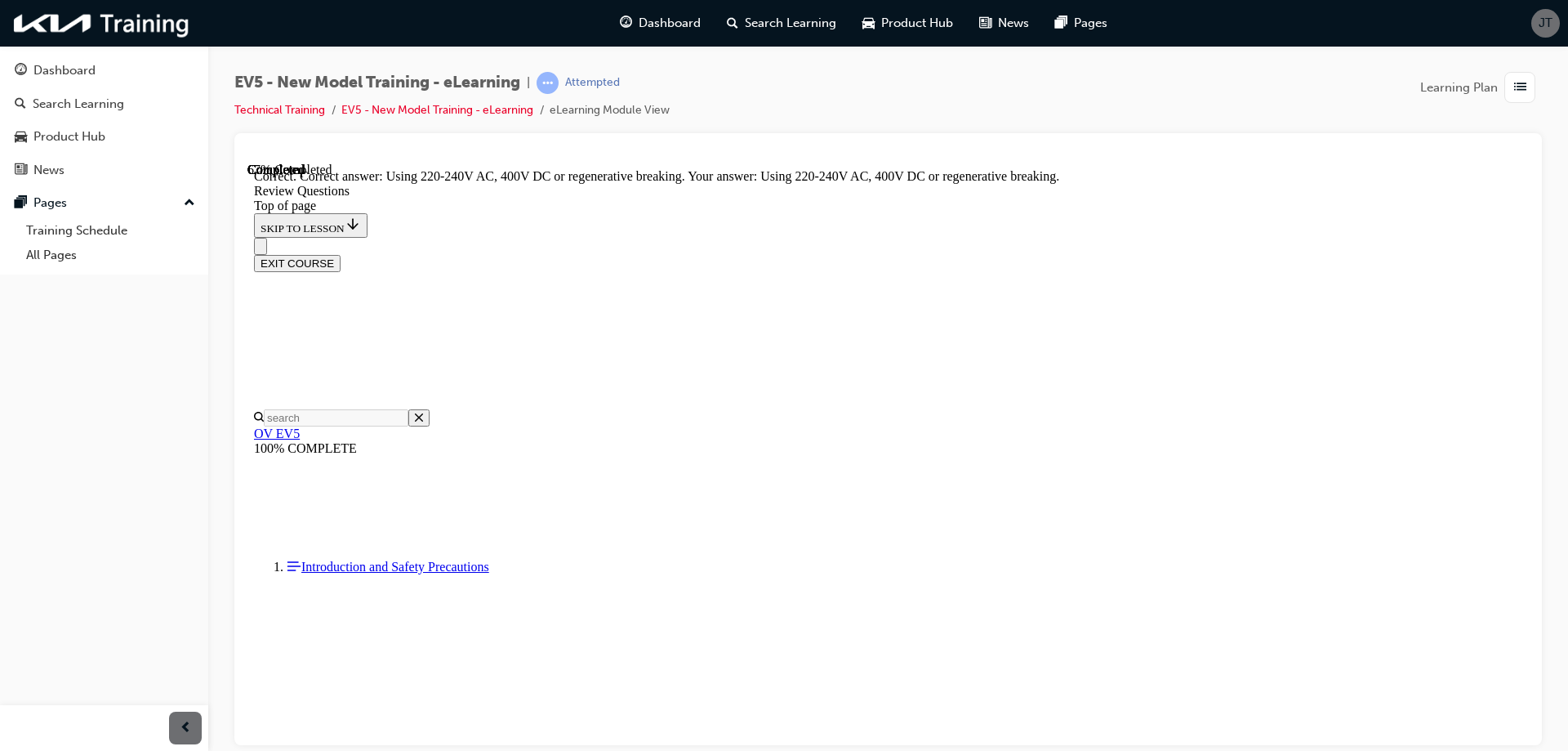
scroll to position [488, 0]
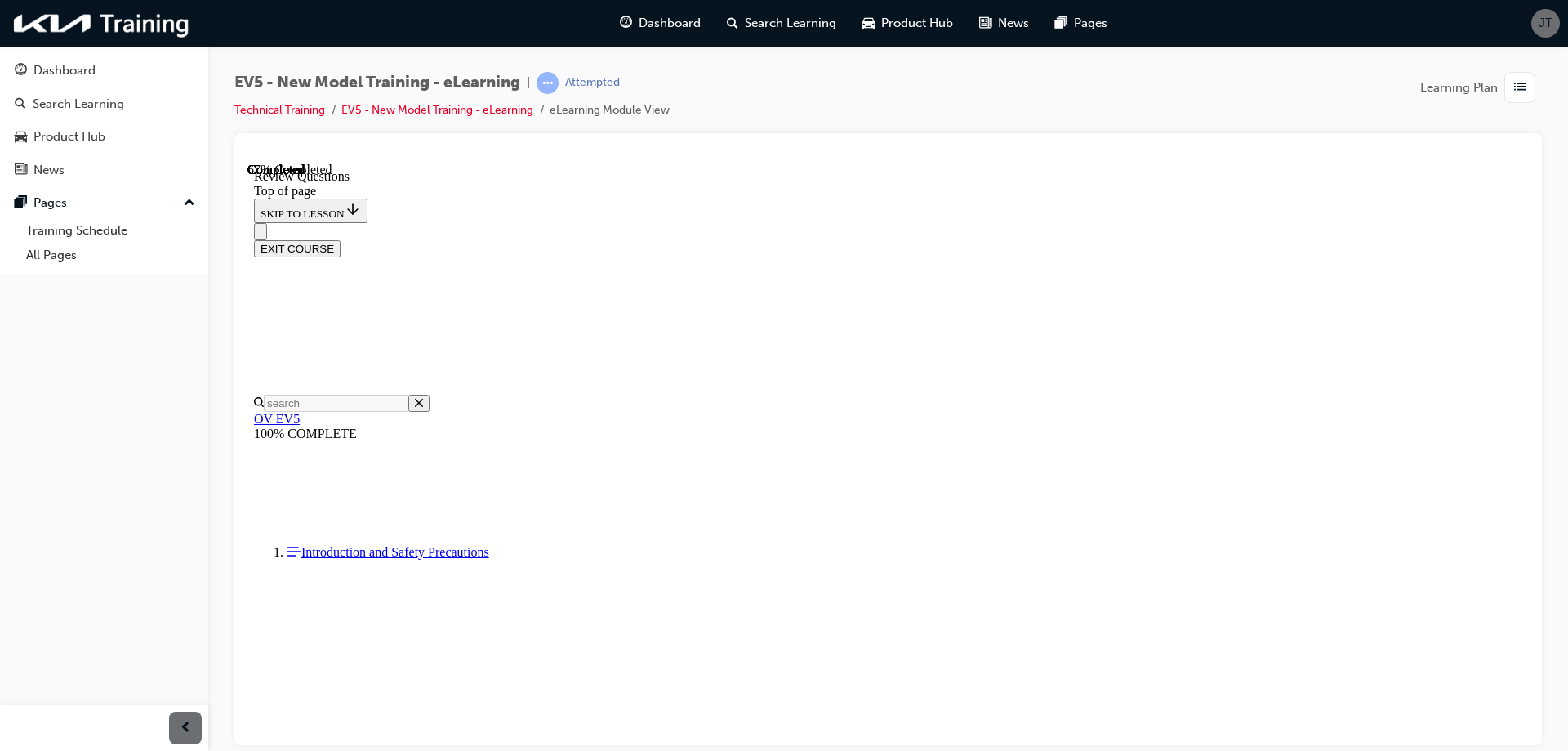
scroll to position [409, 0]
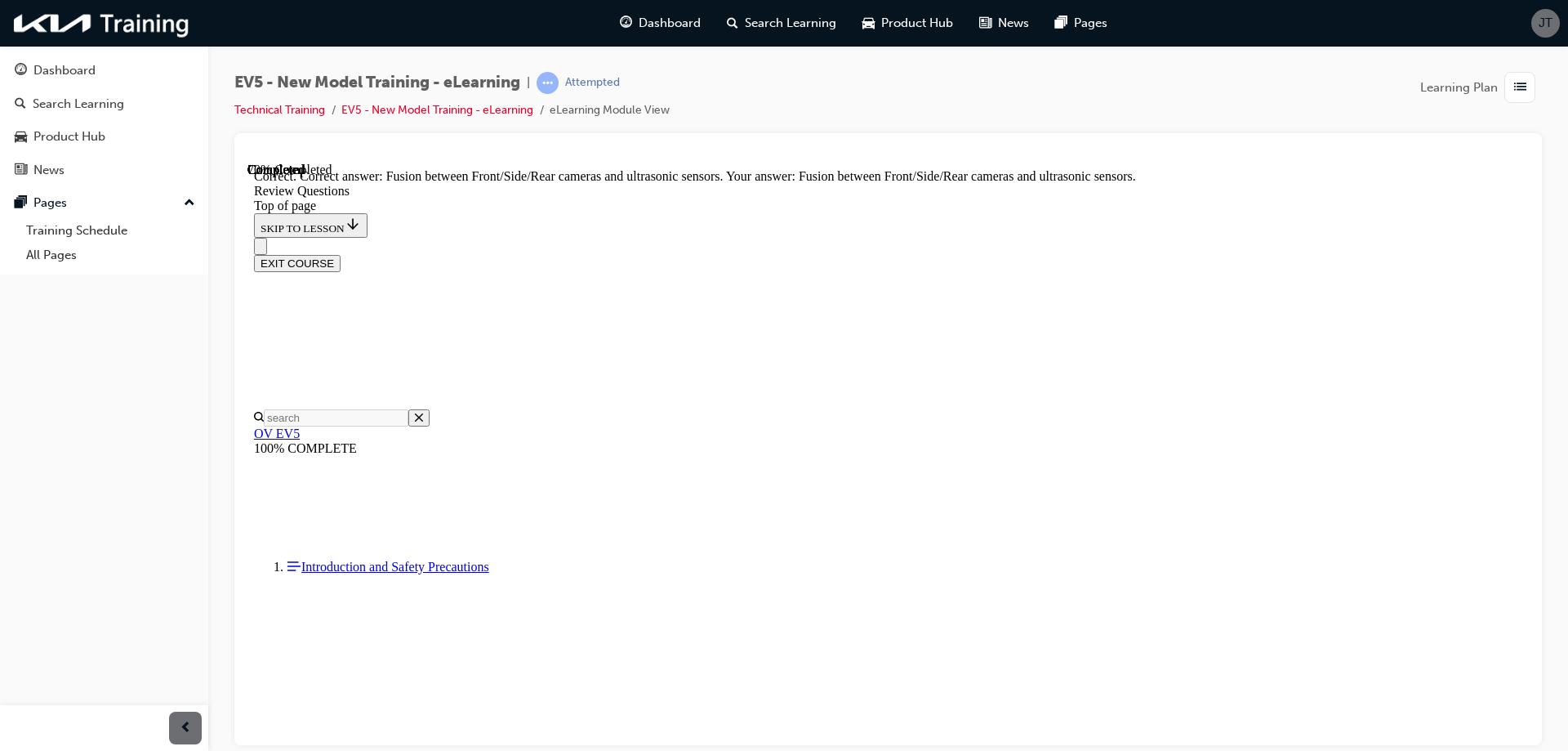
scroll to position [495, 0]
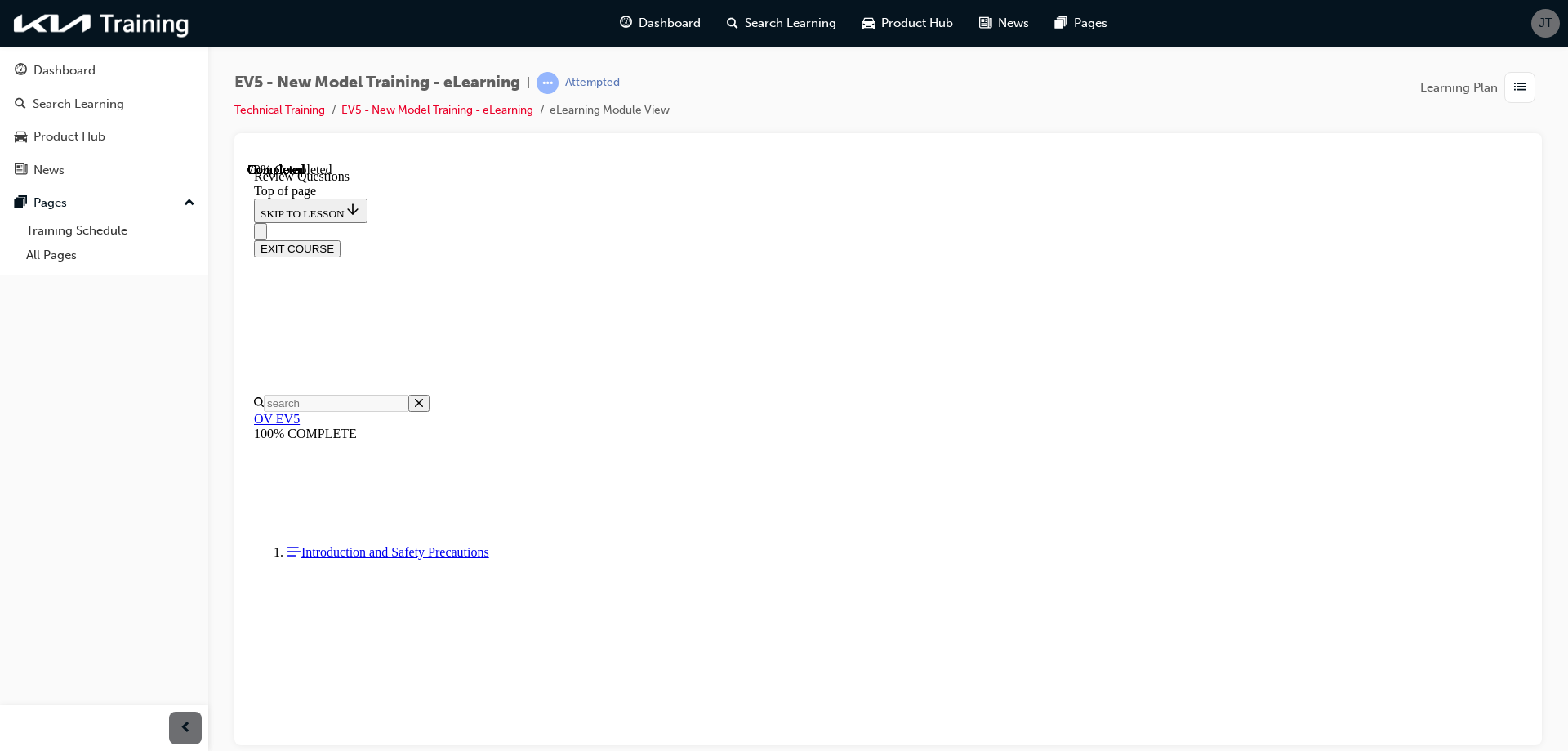
scroll to position [510, 0]
drag, startPoint x: 946, startPoint y: 672, endPoint x: 952, endPoint y: 655, distance: 18.0
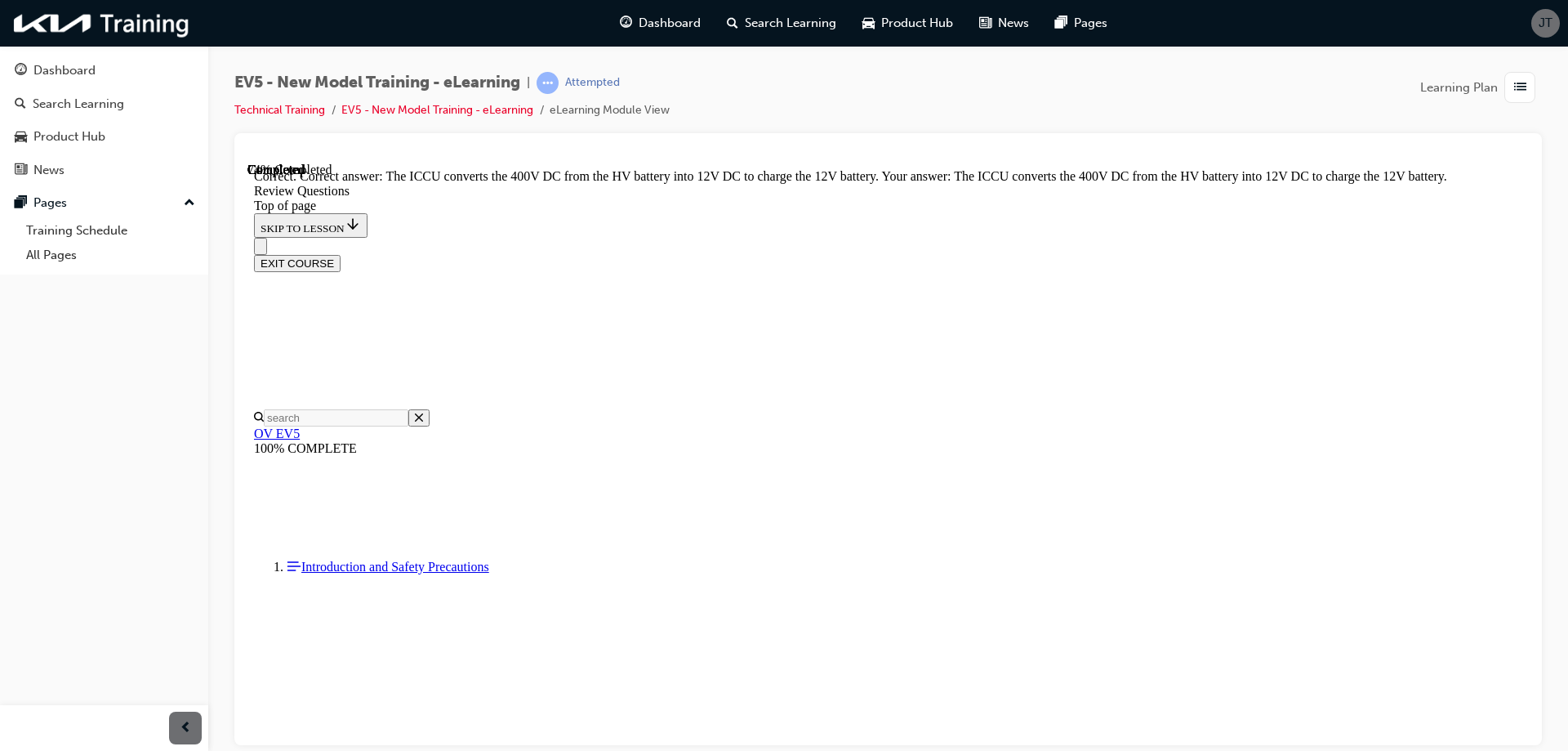
scroll to position [643, 0]
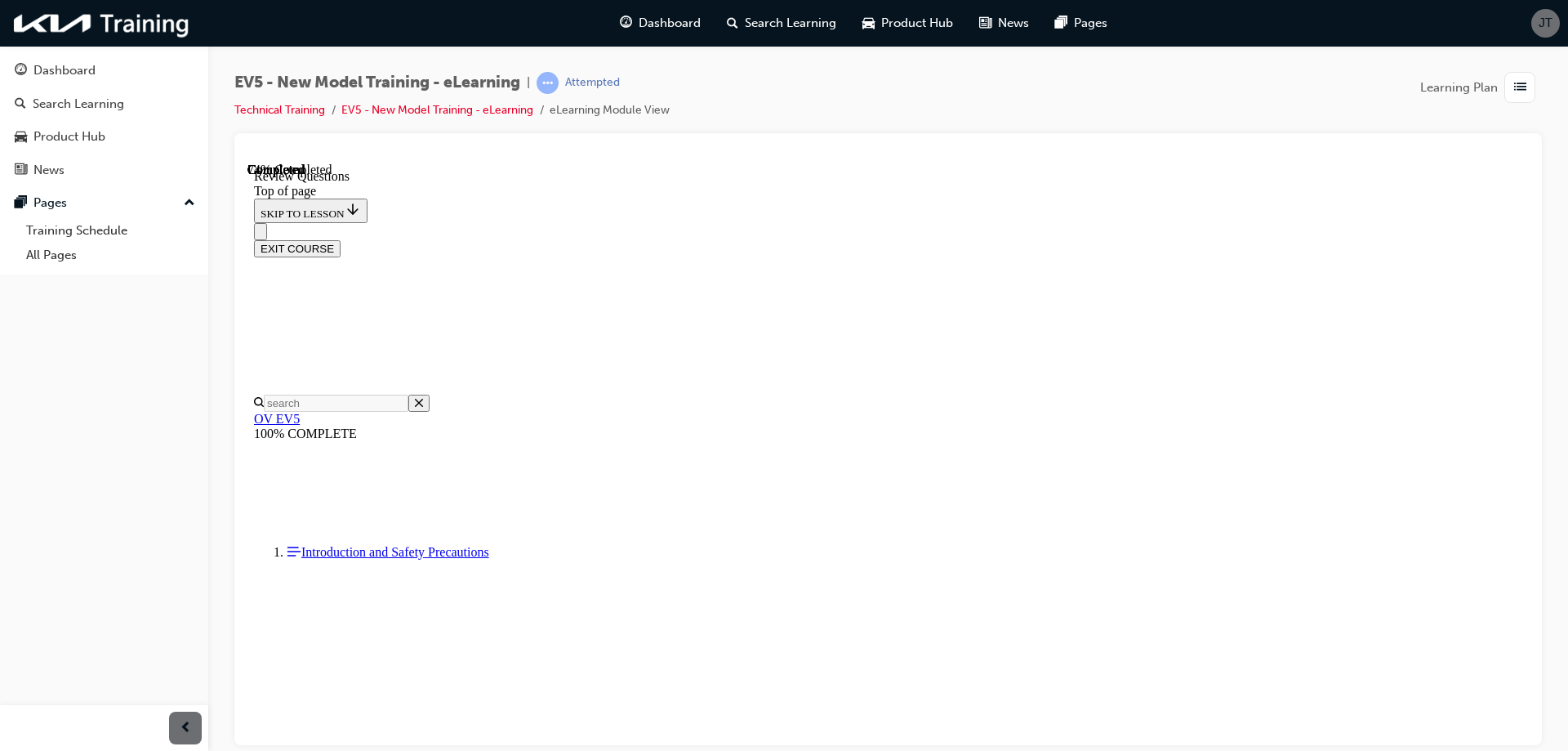
scroll to position [327, 0]
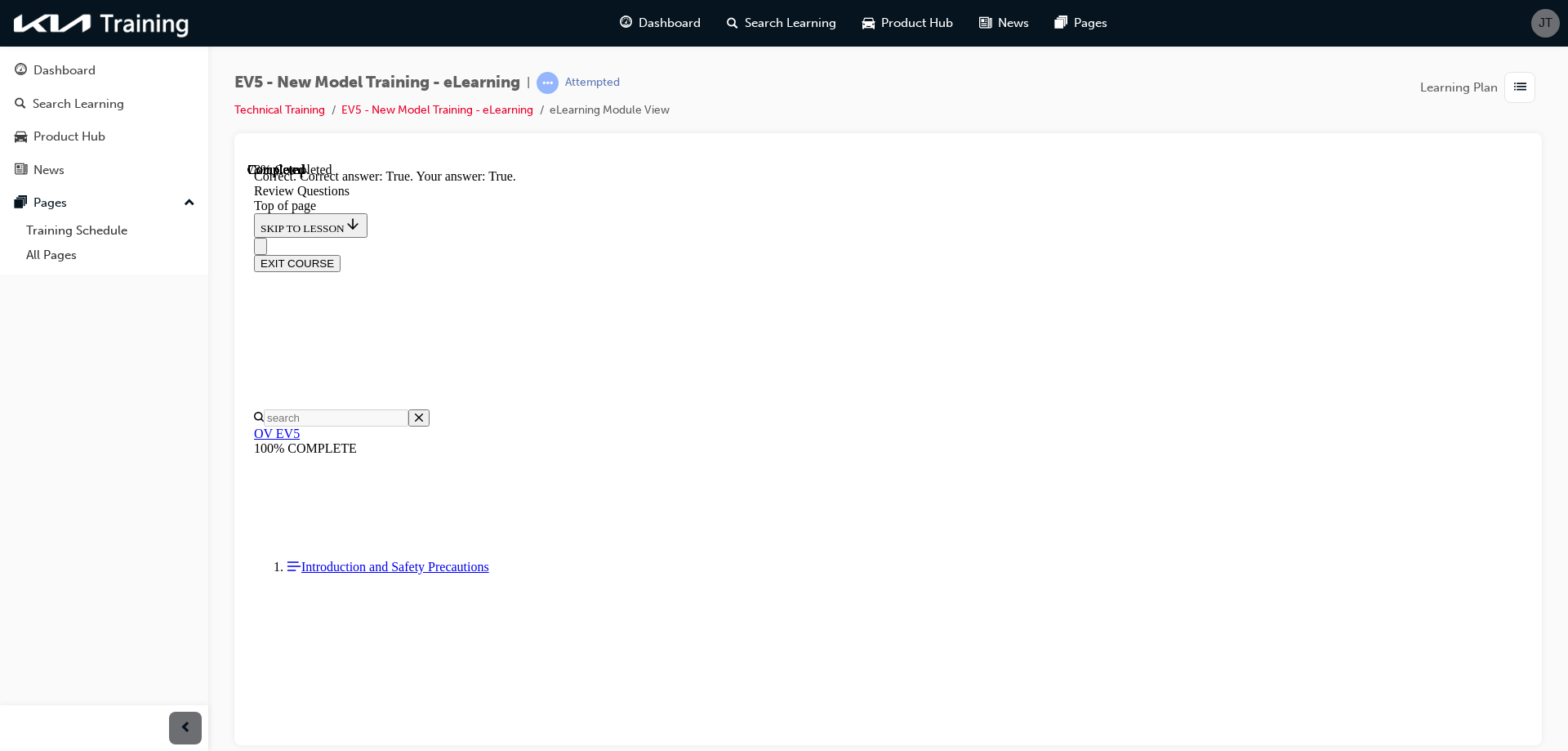
scroll to position [421, 0]
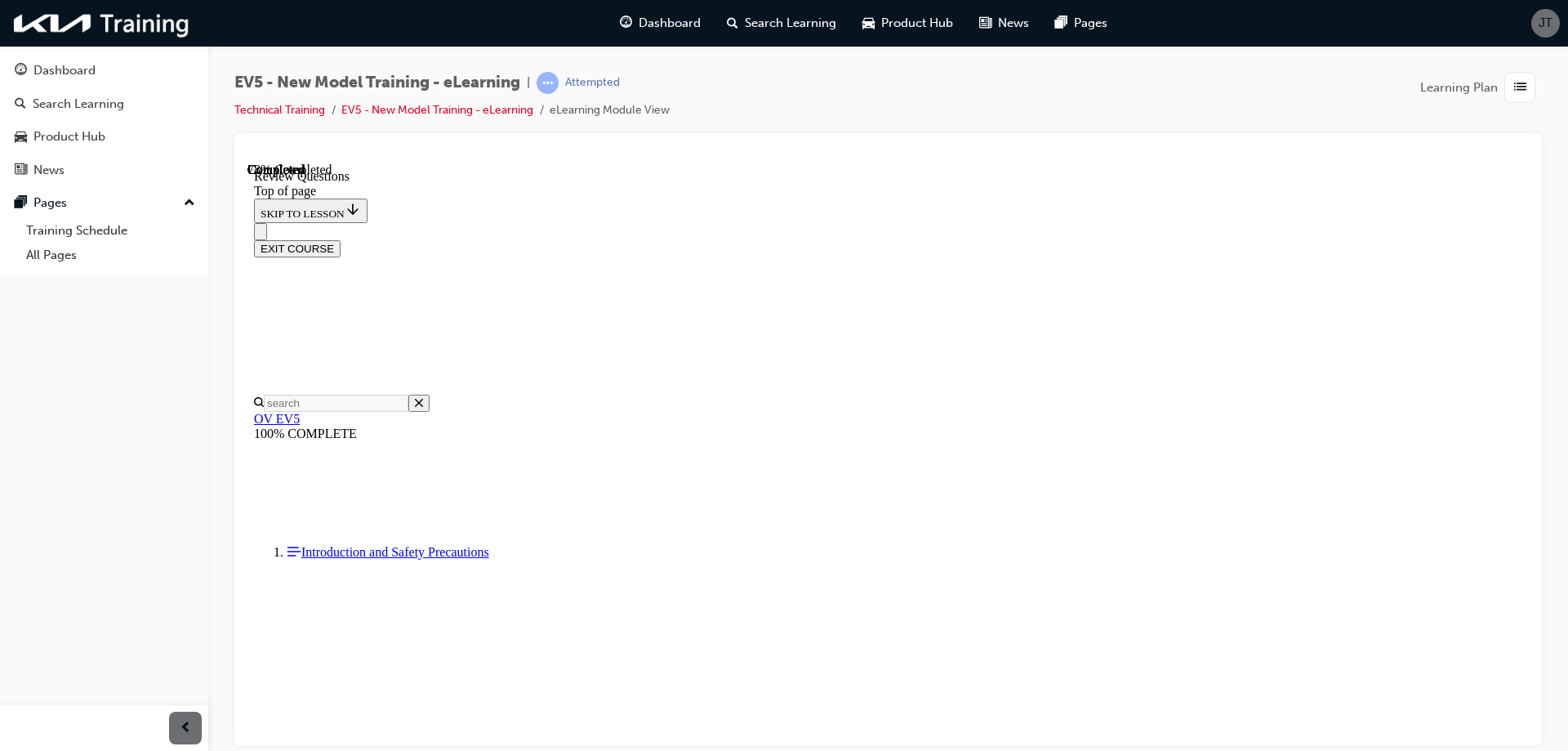
scroll to position [306, 0]
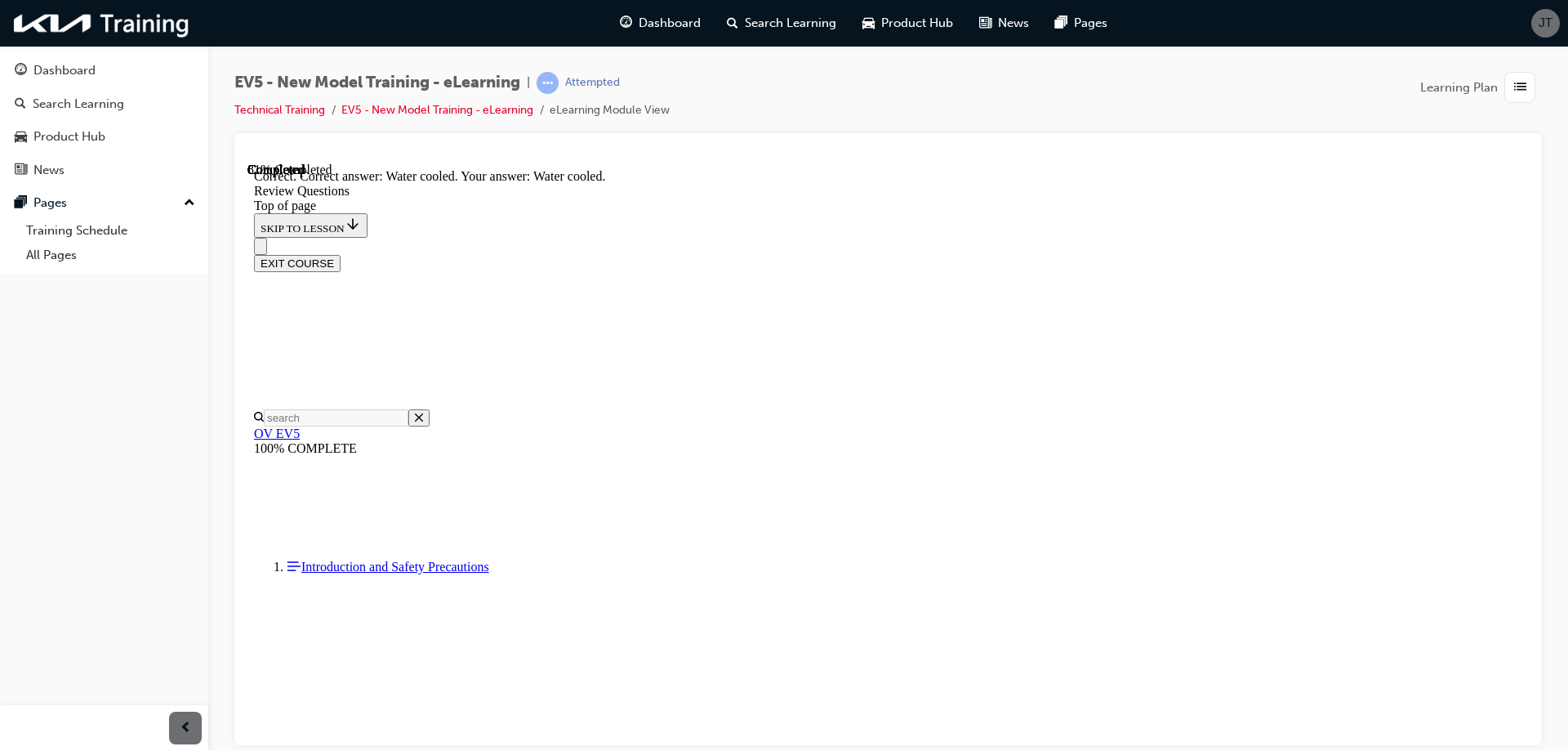
scroll to position [457, 0]
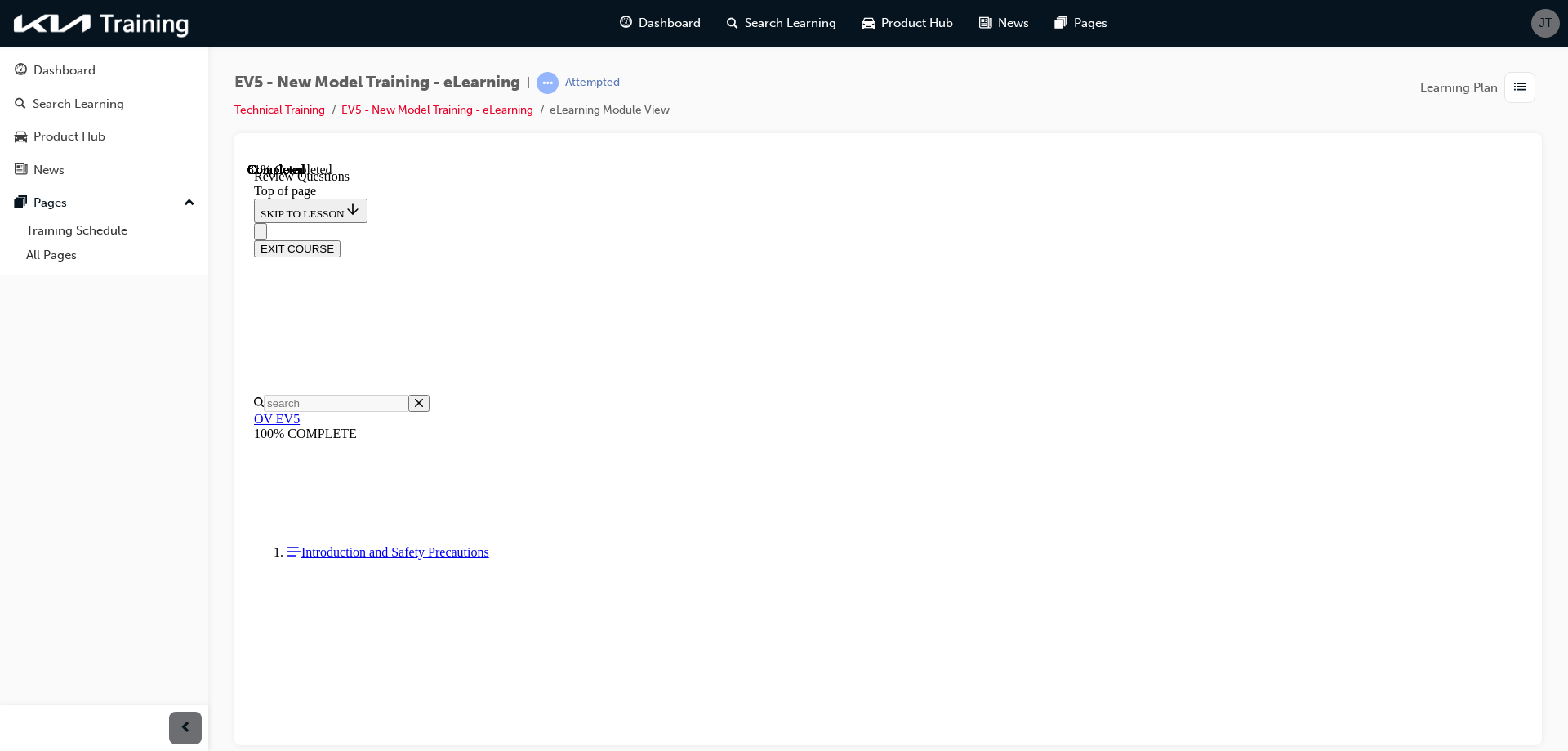
scroll to position [245, 0]
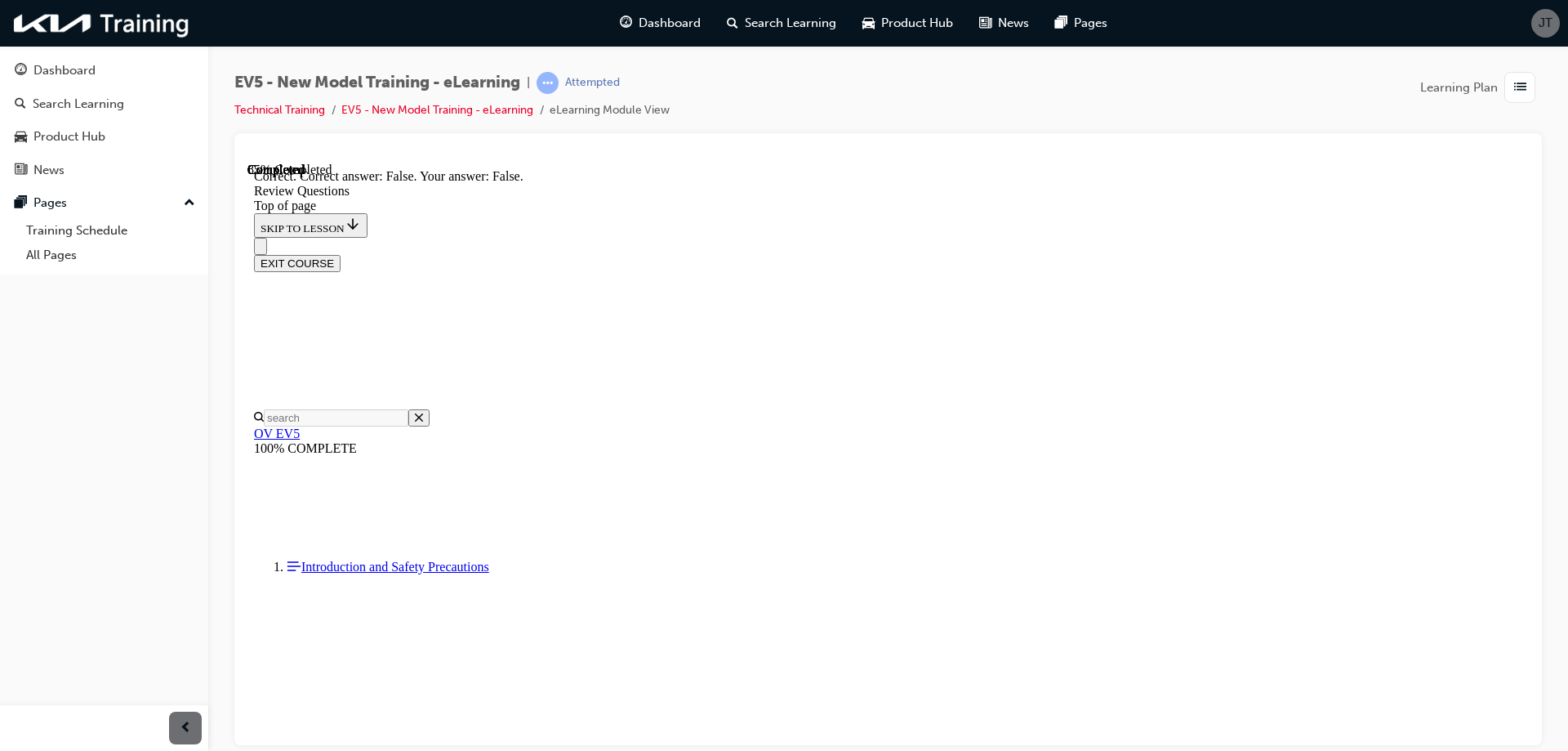
scroll to position [377, 0]
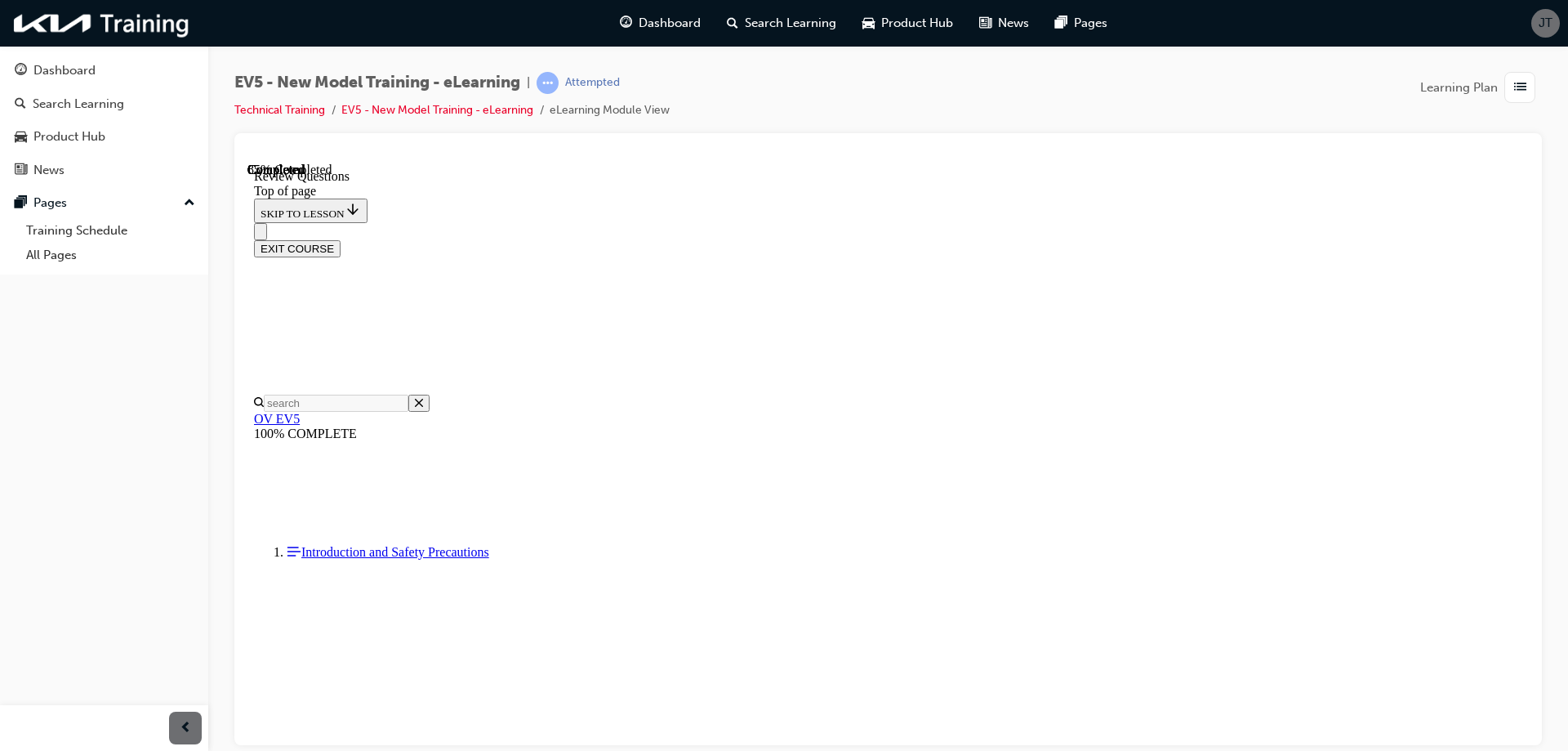
scroll to position [391, 0]
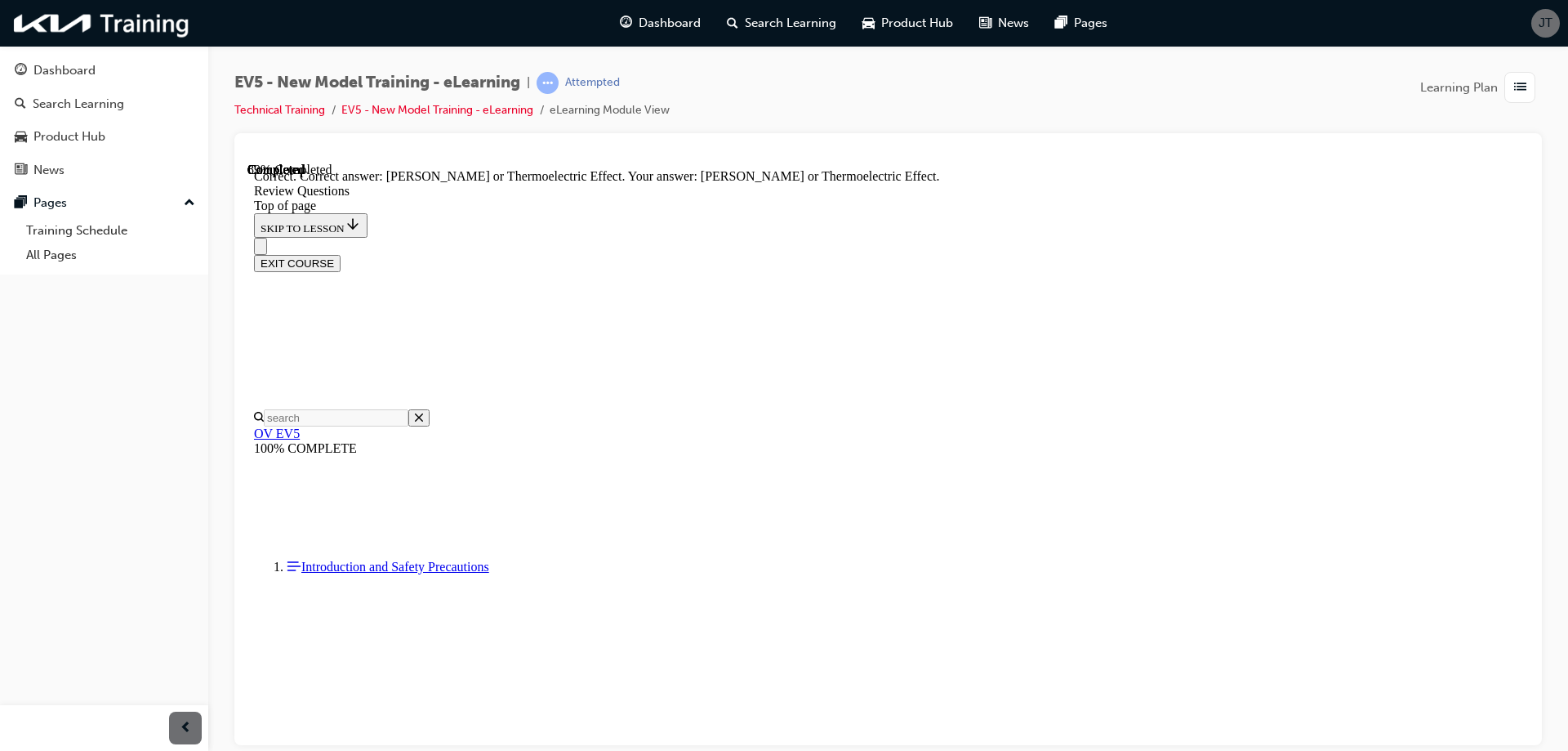
scroll to position [508, 0]
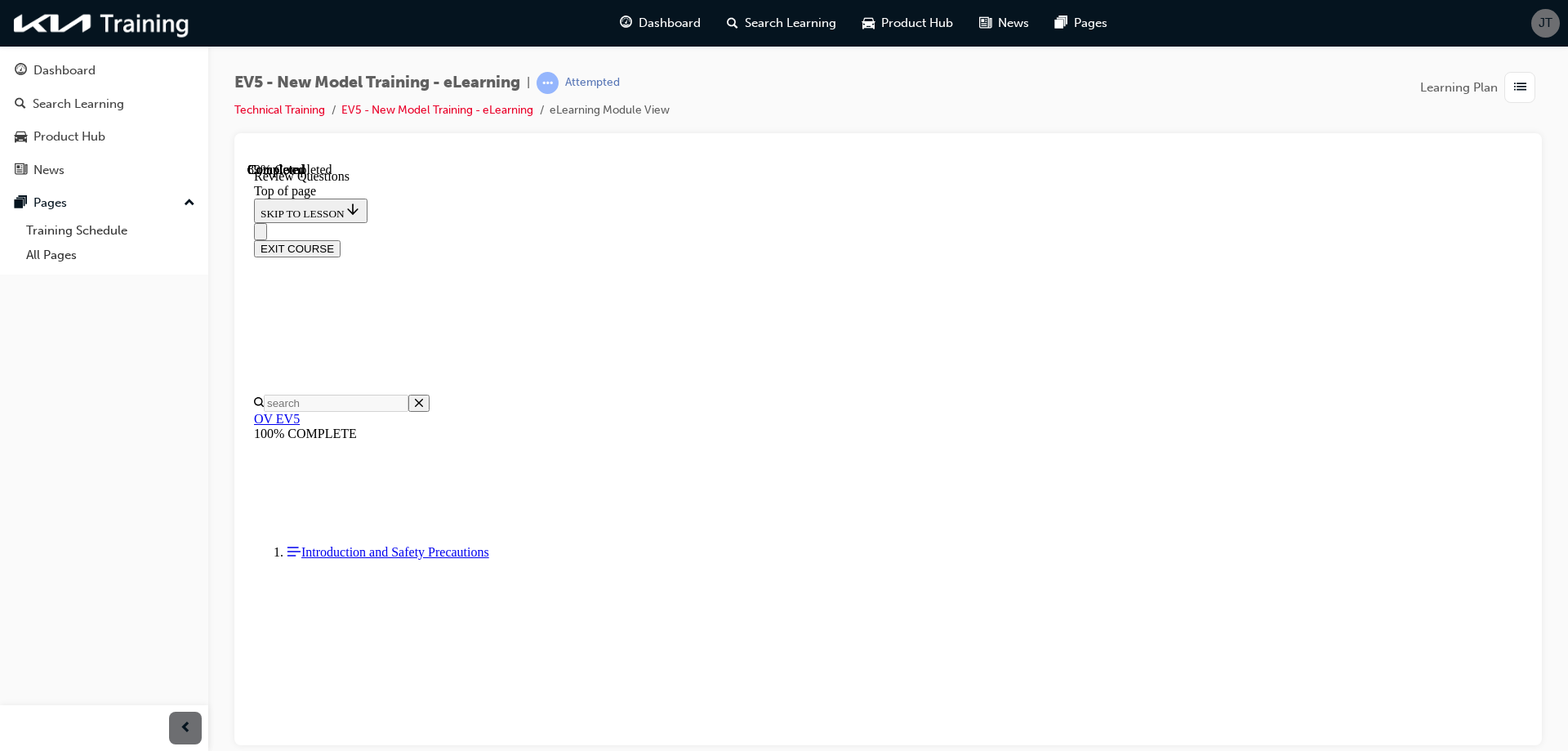
scroll to position [510, 0]
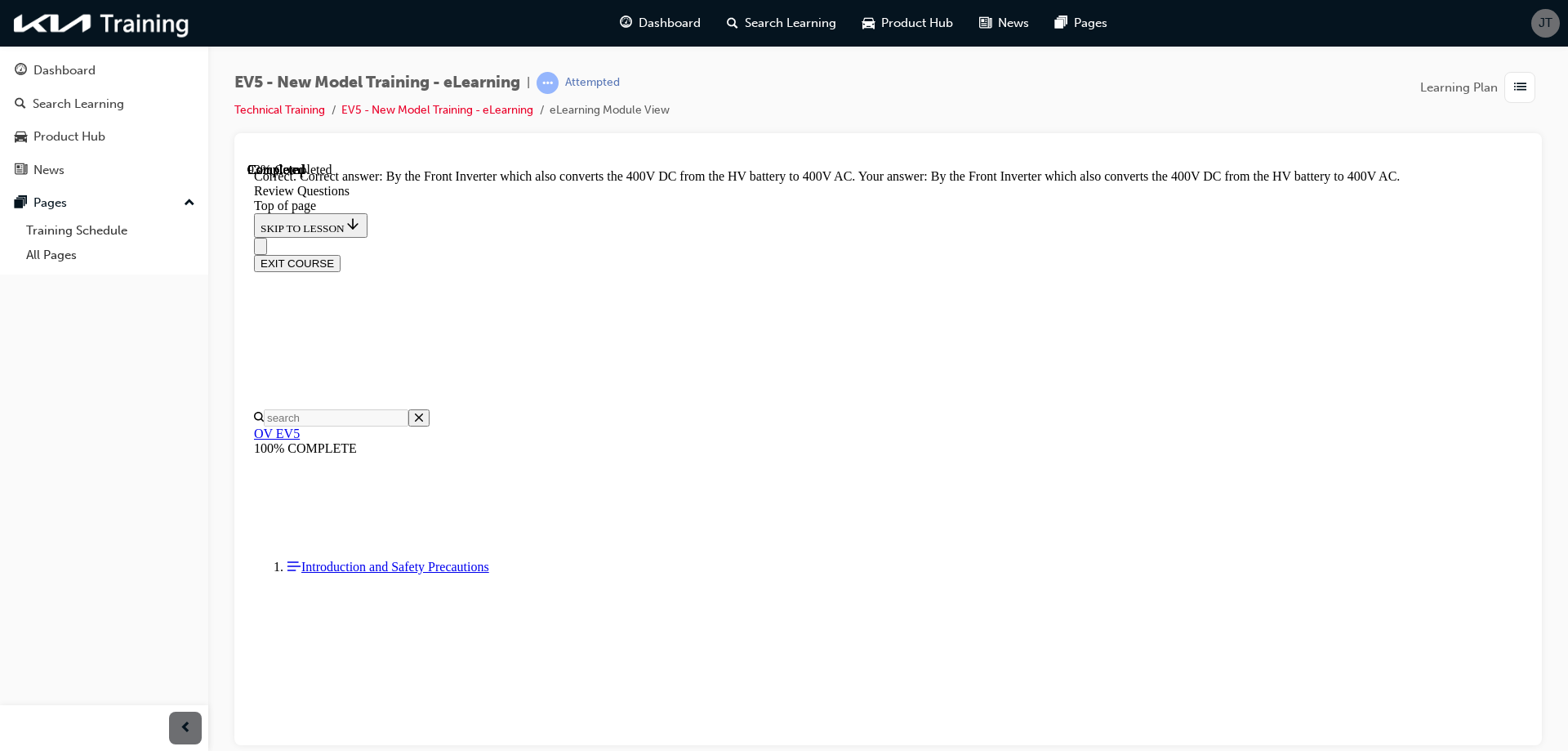
scroll to position [561, 0]
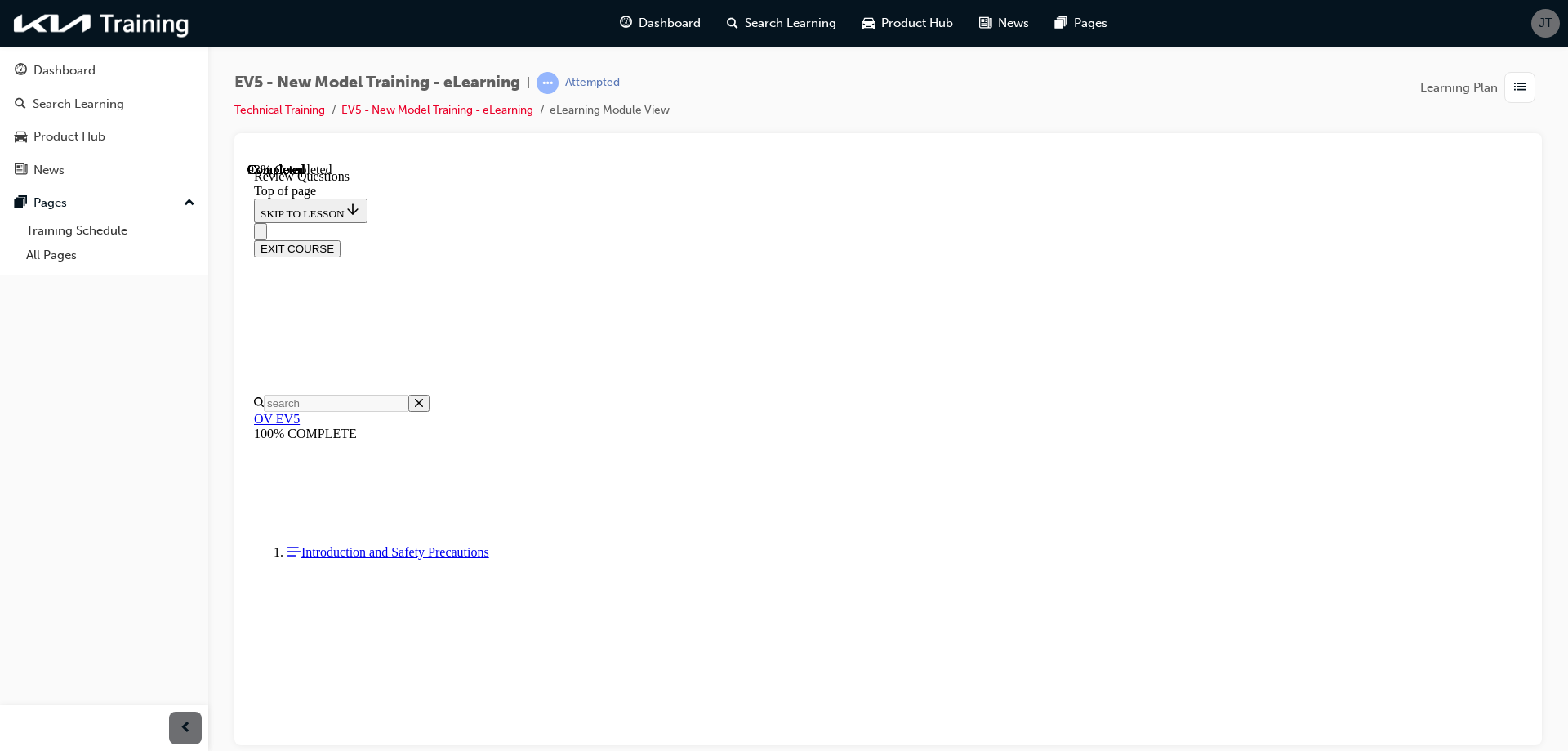
scroll to position [409, 0]
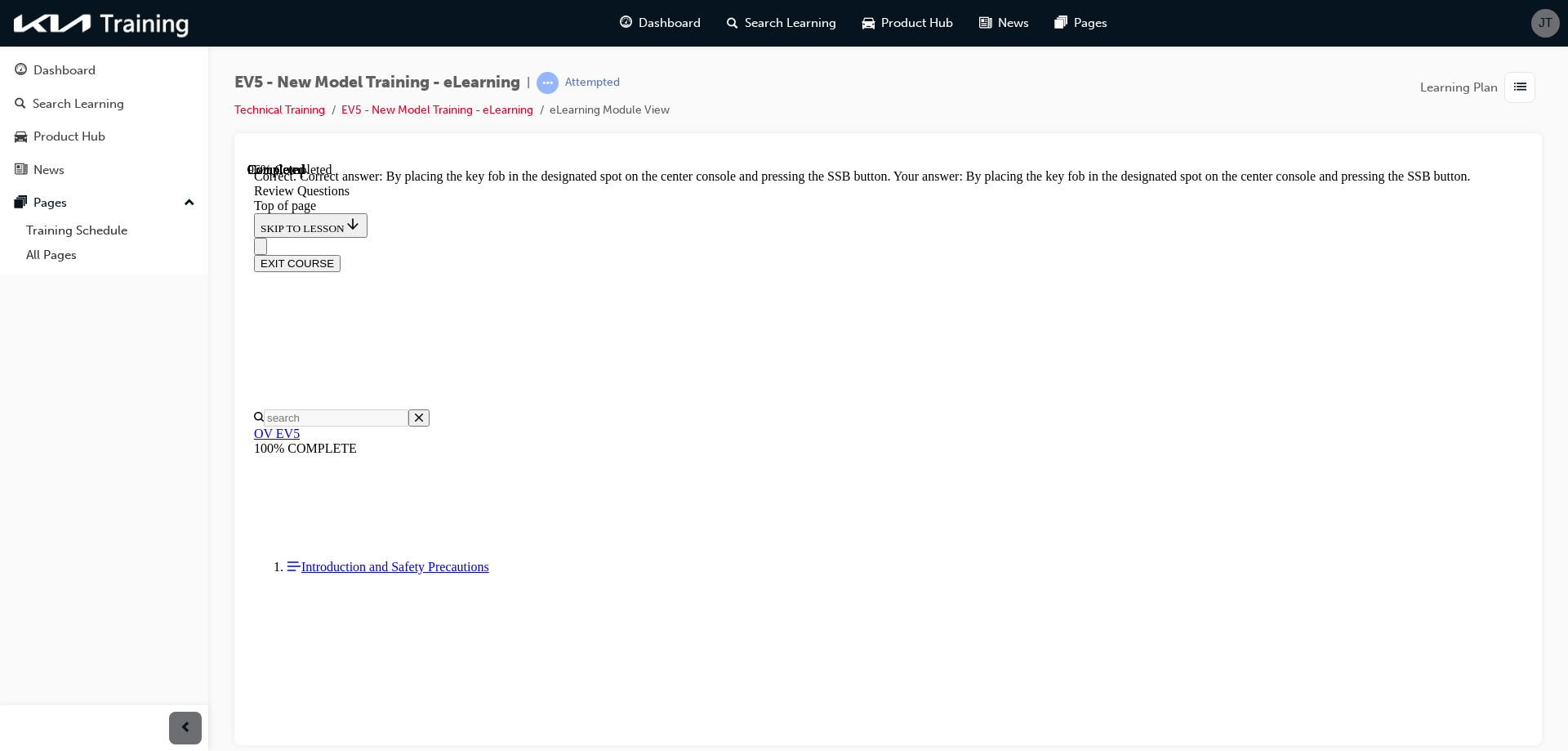
scroll to position [554, 0]
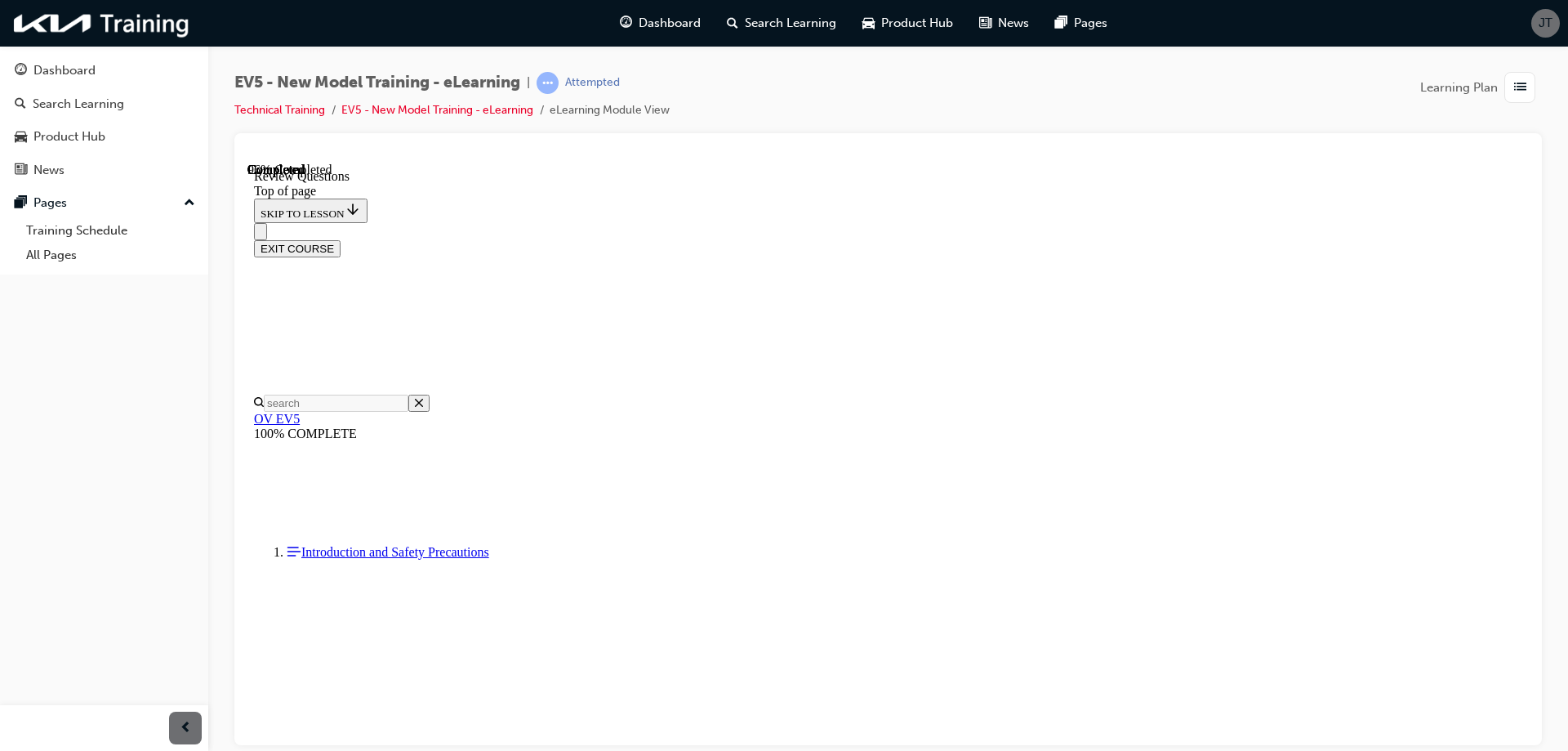
scroll to position [409, 0]
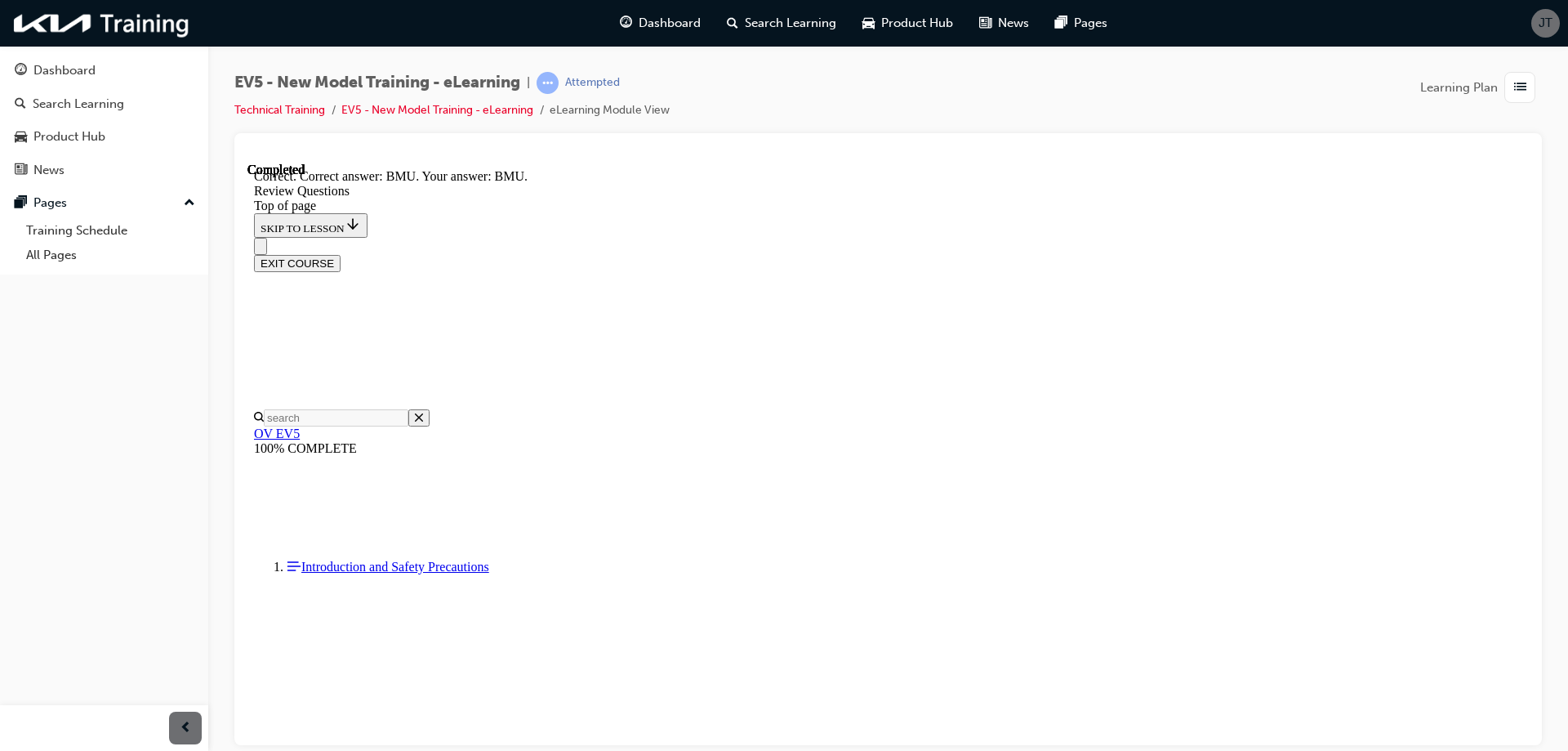
scroll to position [531, 0]
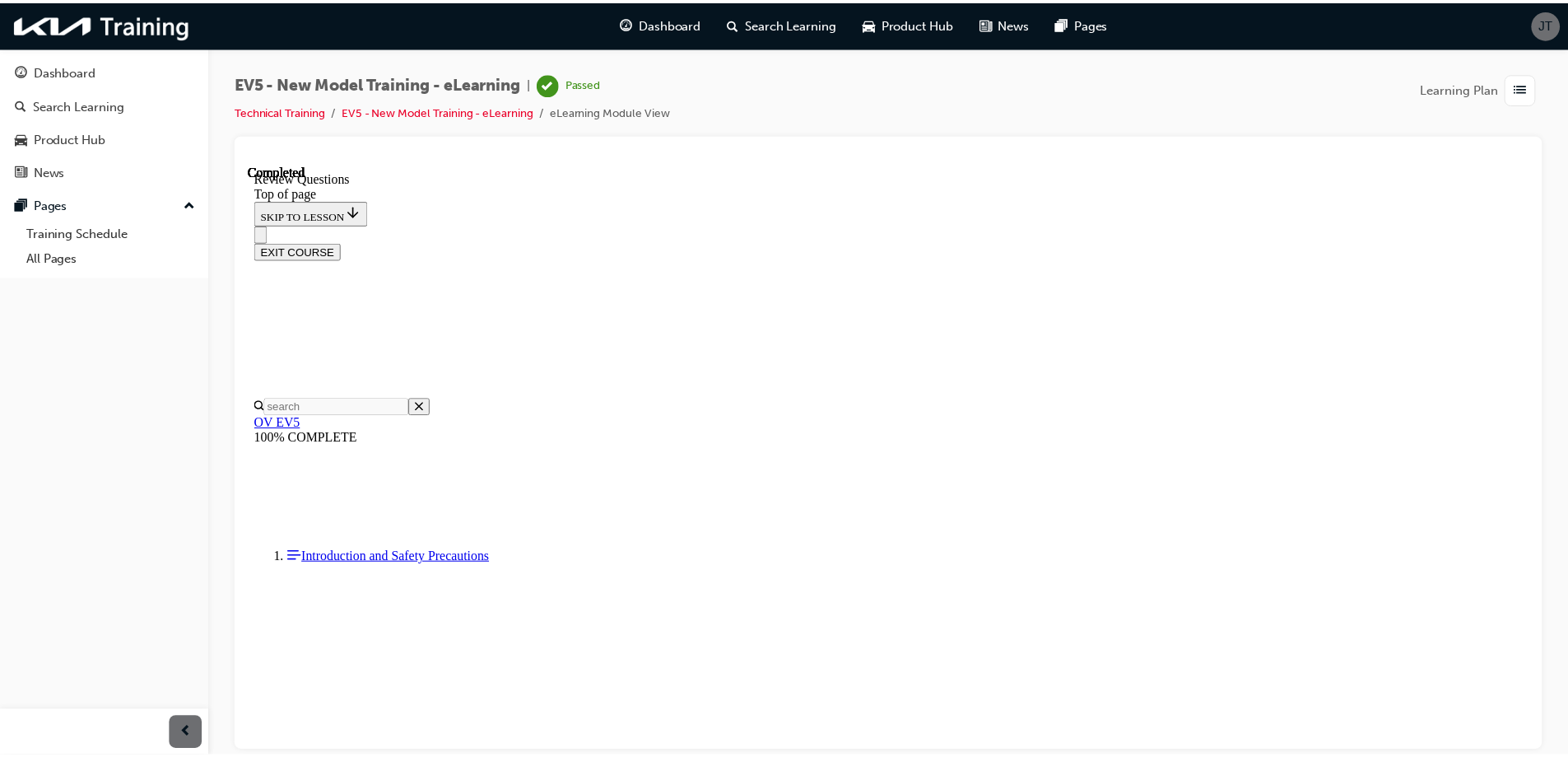
scroll to position [254, 0]
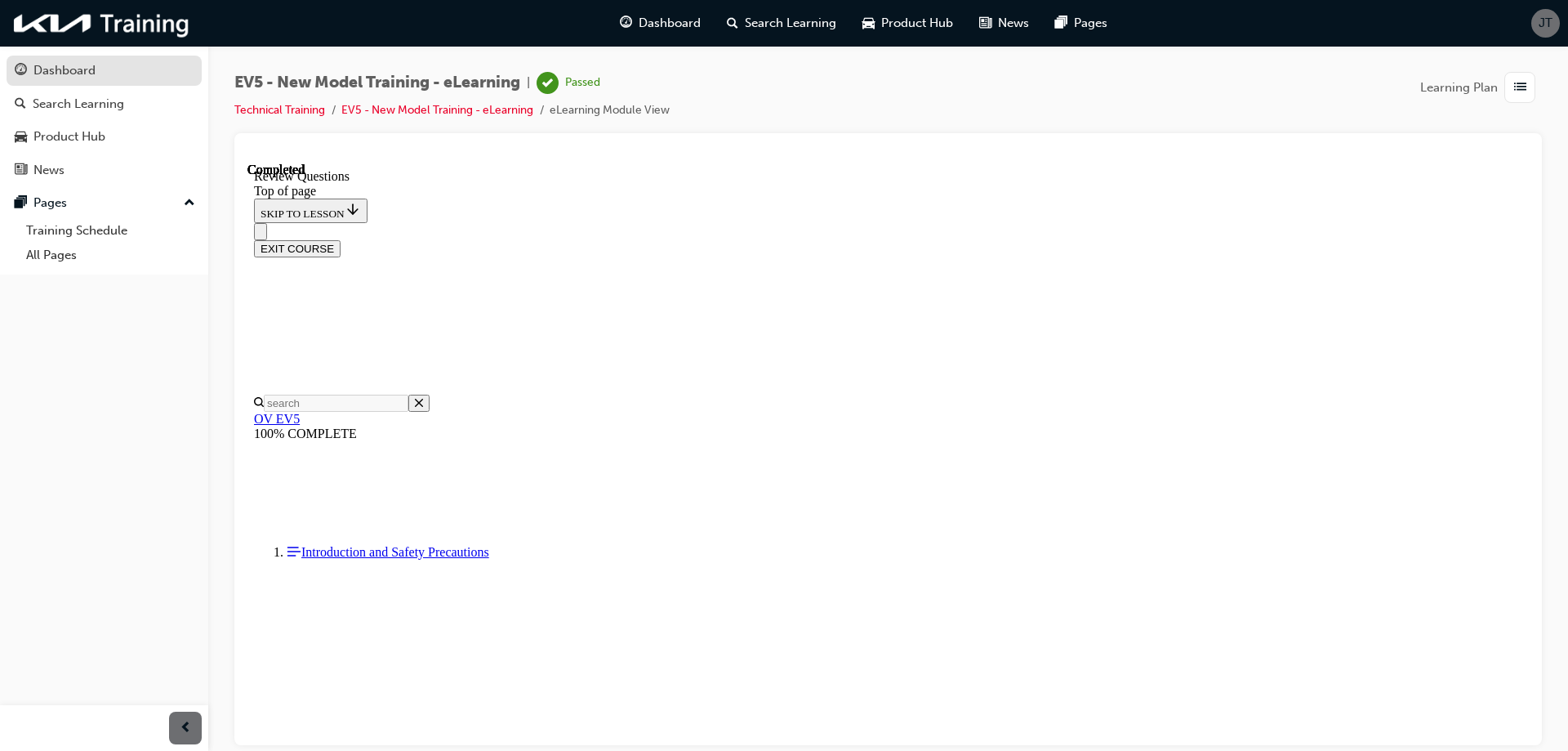
click at [37, 75] on div "Dashboard" at bounding box center [64, 70] width 62 height 18
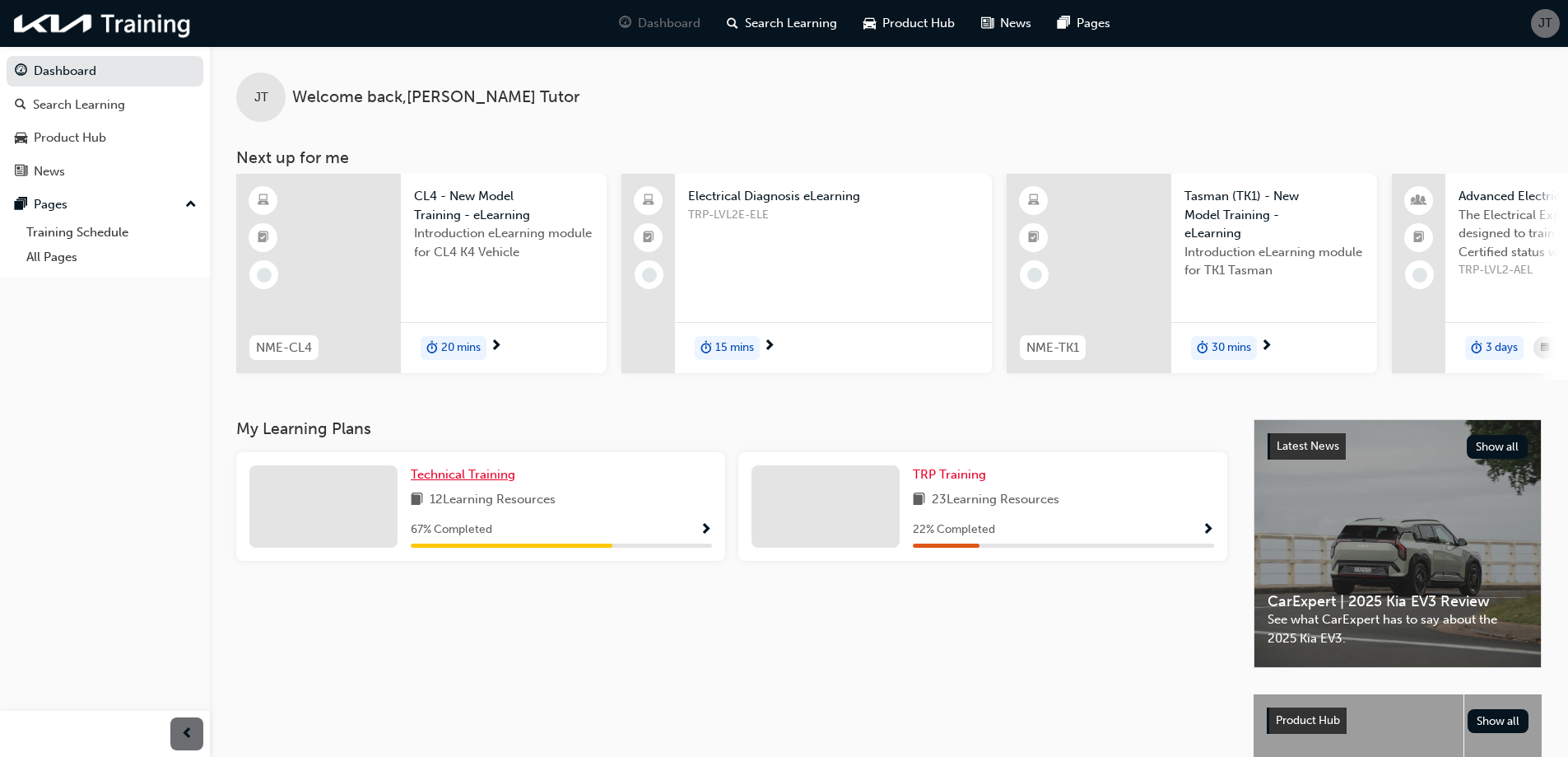
click at [469, 482] on span "Technical Training" at bounding box center [463, 474] width 104 height 15
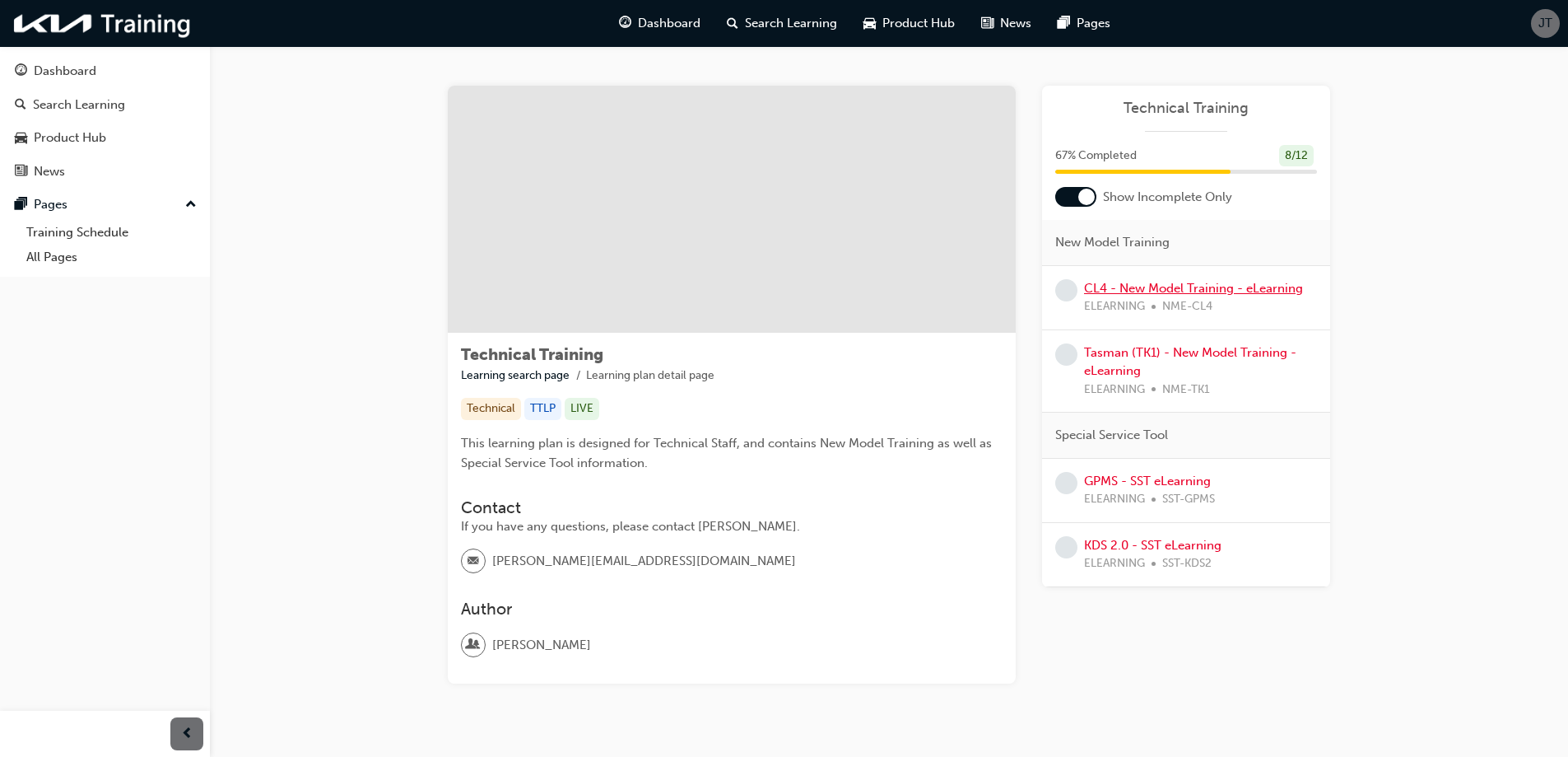
click at [1170, 281] on link "CL4 - New Model Training - eLearning" at bounding box center [1194, 288] width 219 height 15
